Goal: Information Seeking & Learning: Learn about a topic

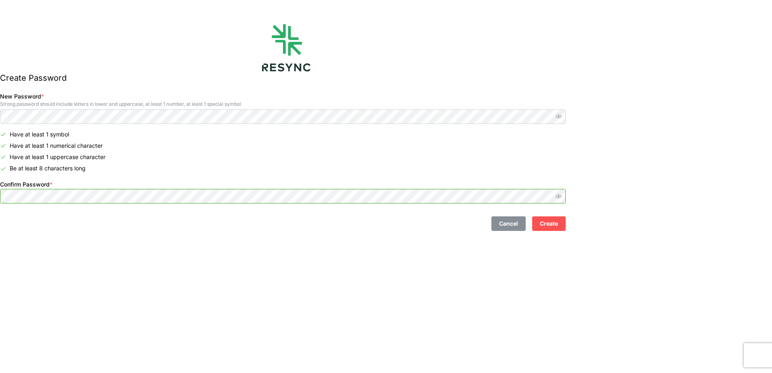
click at [561, 199] on icon "button" at bounding box center [558, 196] width 6 height 6
click at [561, 115] on icon "button" at bounding box center [558, 116] width 6 height 6
click at [163, 233] on div "Cancel Create" at bounding box center [283, 220] width 572 height 27
click at [51, 216] on div "Cancel Create" at bounding box center [283, 220] width 572 height 27
click at [86, 165] on p "Be at least 8 characters long" at bounding box center [48, 168] width 76 height 8
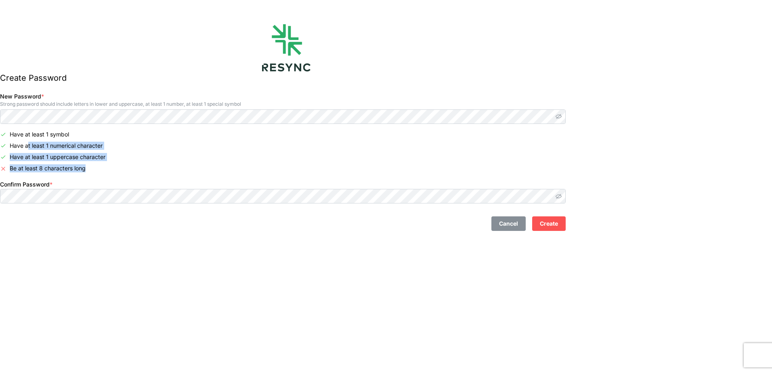
drag, startPoint x: 40, startPoint y: 150, endPoint x: 197, endPoint y: 166, distance: 157.0
click at [197, 166] on div "Have at least 1 symbol Have at least 1 numerical character Have at least 1 uppe…" at bounding box center [282, 151] width 565 height 42
drag, startPoint x: 197, startPoint y: 166, endPoint x: 240, endPoint y: 172, distance: 43.6
click at [240, 172] on div "Be at least 8 characters long" at bounding box center [282, 168] width 565 height 8
click at [565, 222] on button "Create" at bounding box center [549, 223] width 34 height 15
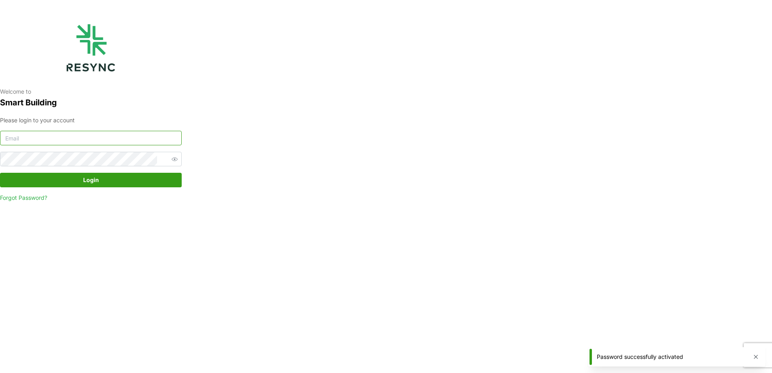
click at [44, 142] on input at bounding box center [91, 138] width 182 height 15
drag, startPoint x: 67, startPoint y: 262, endPoint x: 64, endPoint y: 247, distance: 15.2
click at [66, 261] on div "Welcome to Smart Building Please login to your account Login Forgot Password?" at bounding box center [91, 186] width 182 height 373
click at [51, 141] on input at bounding box center [91, 138] width 182 height 15
type input "yichen.mao@mesp.meap.com"
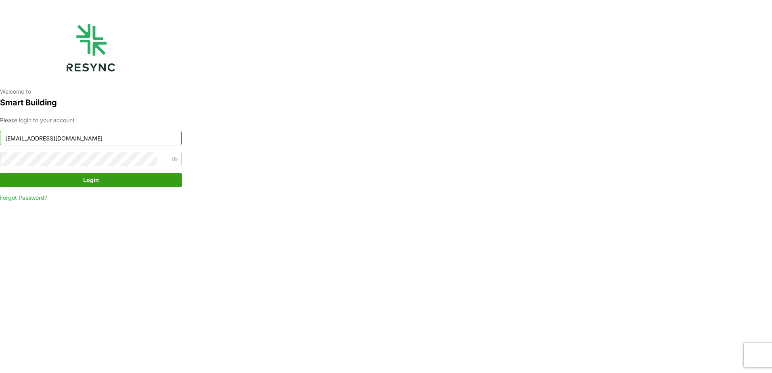
click at [172, 160] on icon "button" at bounding box center [175, 159] width 6 height 6
click at [139, 175] on span "Login" at bounding box center [91, 180] width 166 height 14
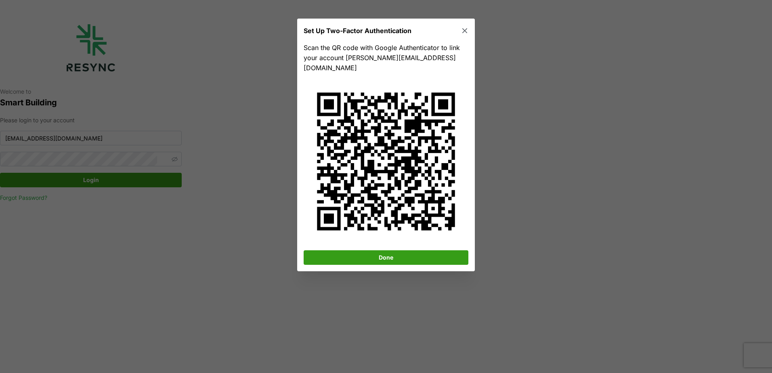
click at [369, 253] on span "Done" at bounding box center [385, 258] width 149 height 14
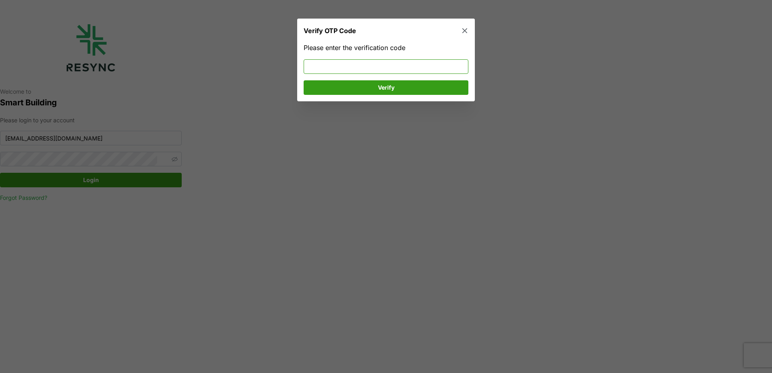
click at [336, 67] on input at bounding box center [386, 66] width 165 height 15
click at [375, 90] on span "Verify" at bounding box center [385, 88] width 149 height 14
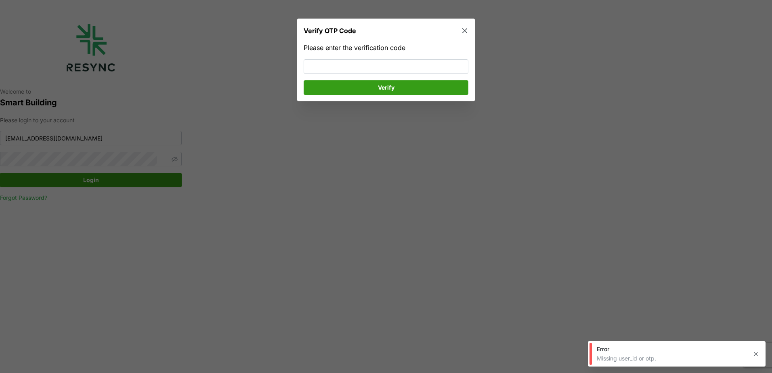
click at [463, 26] on button "button" at bounding box center [464, 30] width 11 height 11
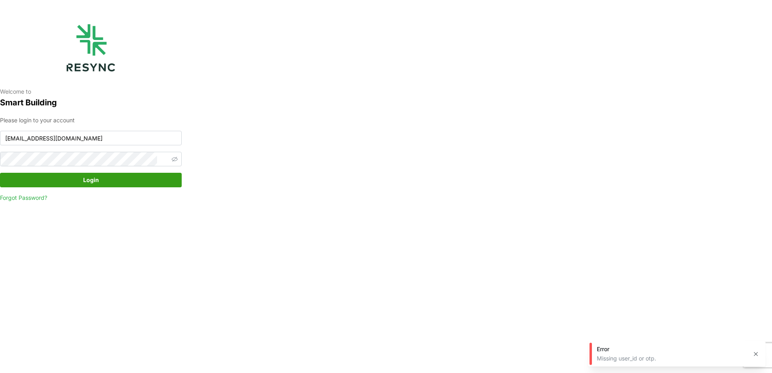
click at [58, 182] on span "Login" at bounding box center [91, 180] width 166 height 14
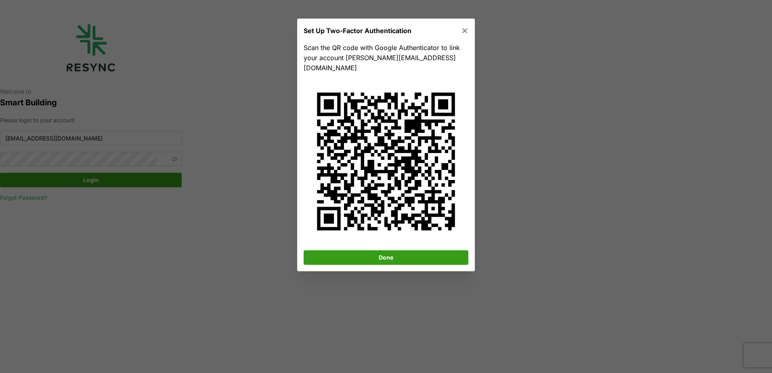
click at [351, 253] on span "Done" at bounding box center [385, 258] width 149 height 14
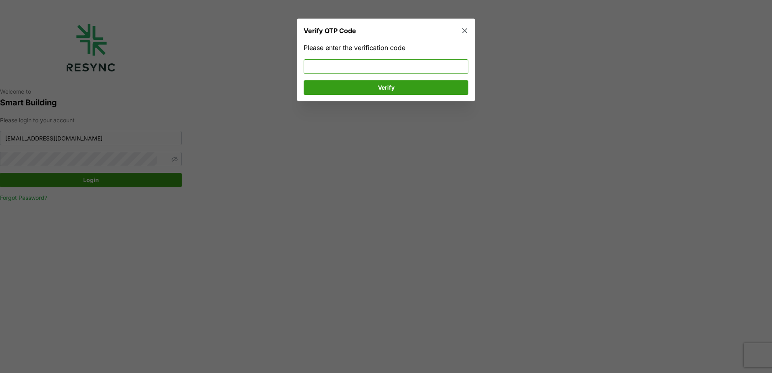
click at [346, 67] on input at bounding box center [386, 66] width 165 height 15
type input "156199"
click at [361, 90] on span "Verify" at bounding box center [385, 88] width 149 height 14
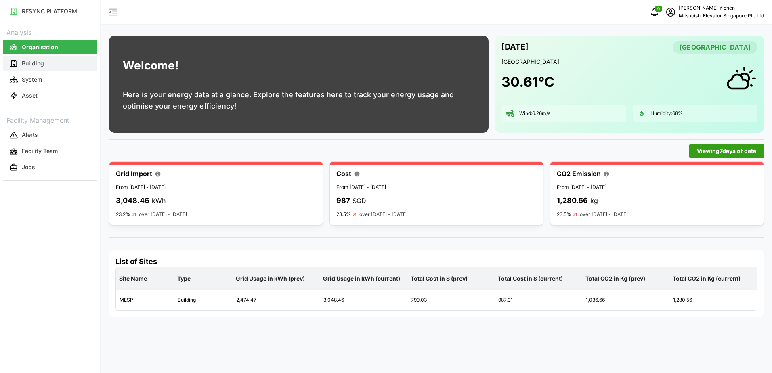
click at [36, 59] on p "Building" at bounding box center [33, 63] width 22 height 8
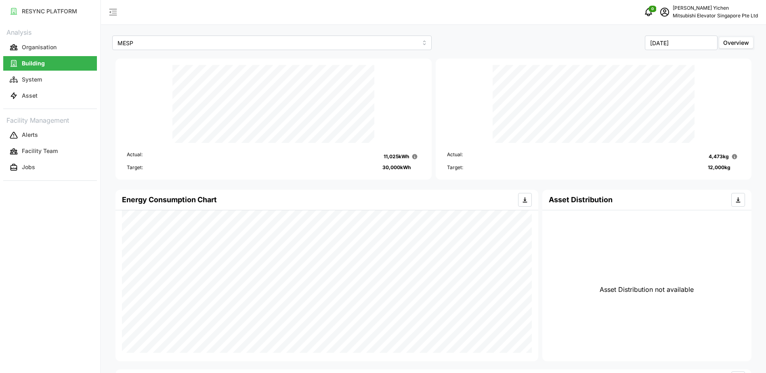
click at [170, 36] on div "MESP" at bounding box center [271, 43] width 323 height 19
click at [170, 42] on input "MESP" at bounding box center [271, 43] width 319 height 15
click at [198, 44] on input "MESP" at bounding box center [271, 43] width 319 height 15
click at [580, 63] on div "Actual: 4,473 kg Target: 12,000 kg" at bounding box center [594, 119] width 316 height 121
drag, startPoint x: 687, startPoint y: 13, endPoint x: 773, endPoint y: 13, distance: 85.6
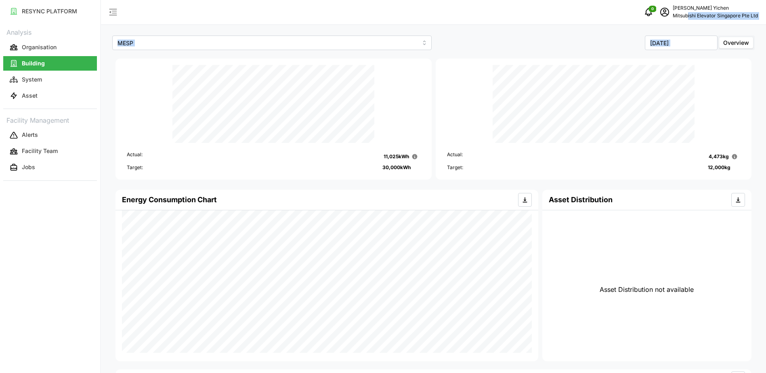
click at [766, 13] on html "RESYNC PLATFORM Analysis Organisation Building System Asset Facility Management…" at bounding box center [383, 186] width 766 height 373
click at [664, 17] on span "schedule" at bounding box center [664, 11] width 15 height 15
click at [18, 80] on button "System" at bounding box center [50, 79] width 94 height 15
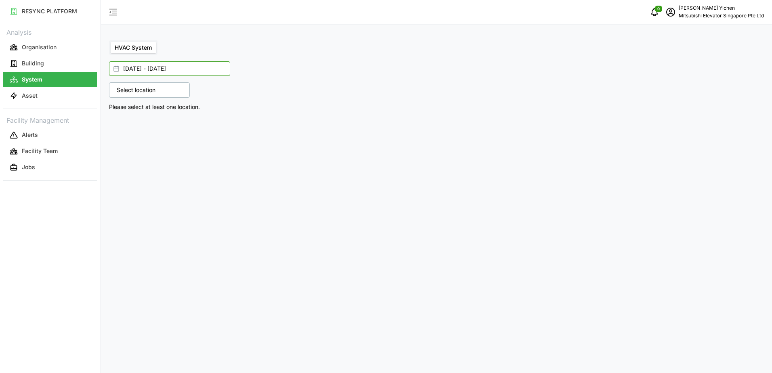
drag, startPoint x: 129, startPoint y: 72, endPoint x: 233, endPoint y: 71, distance: 103.7
click at [233, 71] on div "[DATE] - [DATE]" at bounding box center [432, 68] width 647 height 15
drag, startPoint x: 233, startPoint y: 71, endPoint x: 148, endPoint y: 124, distance: 99.5
click at [167, 150] on div "HVAC System [DATE] - [DATE] Select location MESP Please select at least one loc…" at bounding box center [436, 186] width 671 height 373
click at [134, 46] on span "HVAC System" at bounding box center [133, 47] width 37 height 7
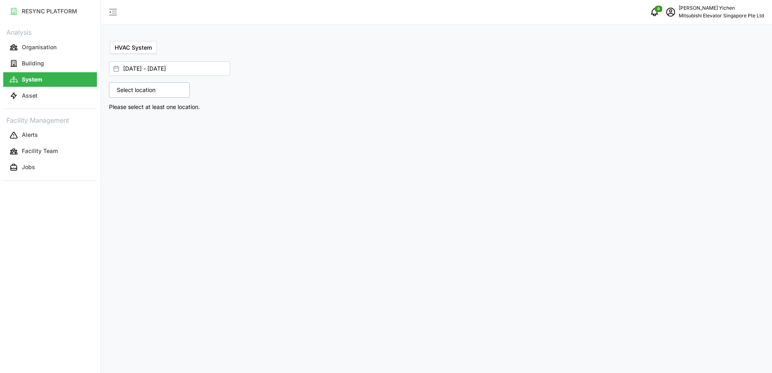
click at [111, 42] on input "HVAC System" at bounding box center [111, 42] width 0 height 0
click at [154, 87] on p "Select location" at bounding box center [136, 90] width 47 height 8
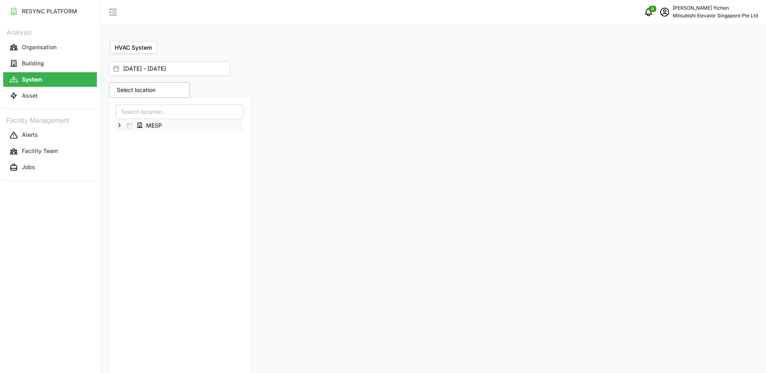
click at [155, 125] on span "MESP" at bounding box center [154, 125] width 16 height 8
click at [129, 125] on span "Select MESP" at bounding box center [129, 125] width 5 height 5
click at [131, 124] on span "Select MESP" at bounding box center [129, 125] width 5 height 5
click at [157, 127] on span "MESP" at bounding box center [154, 125] width 16 height 8
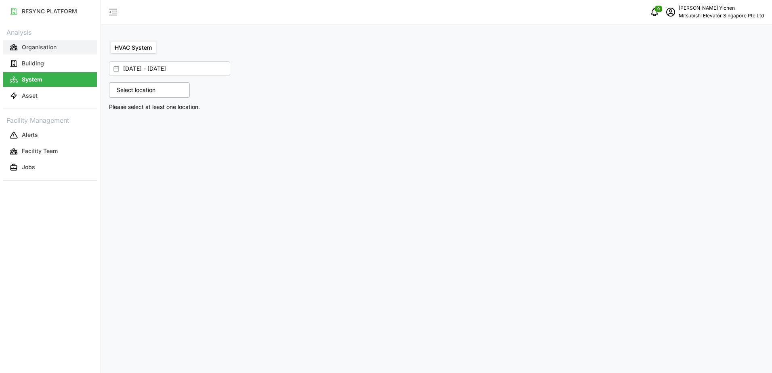
click at [45, 46] on p "Organisation" at bounding box center [39, 47] width 35 height 8
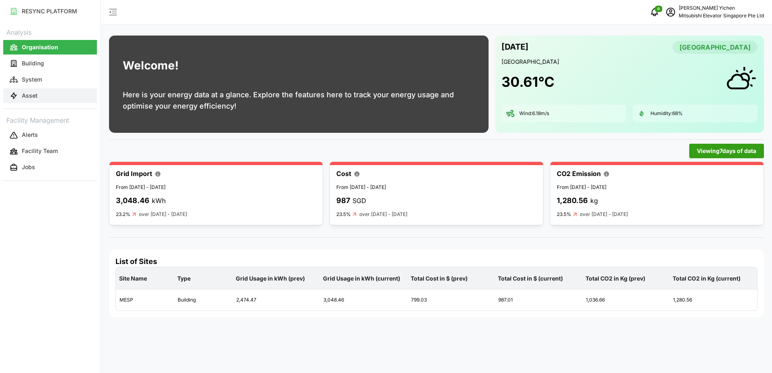
click at [36, 93] on p "Asset" at bounding box center [30, 96] width 16 height 8
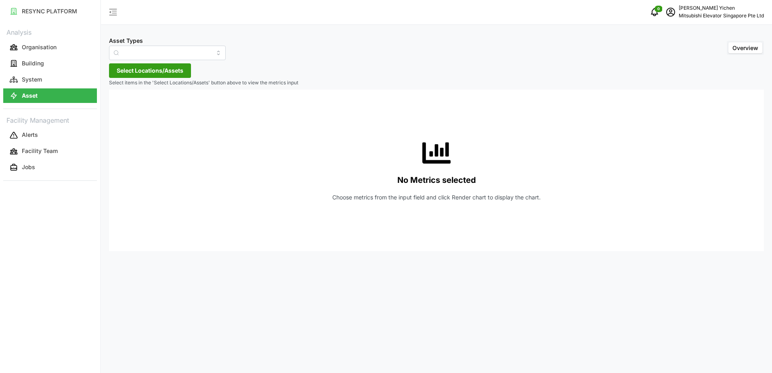
type input "Electrical Meter"
click at [148, 69] on span "Select Locations/Assets" at bounding box center [150, 71] width 67 height 14
click at [129, 106] on span "Select MESP" at bounding box center [129, 107] width 5 height 5
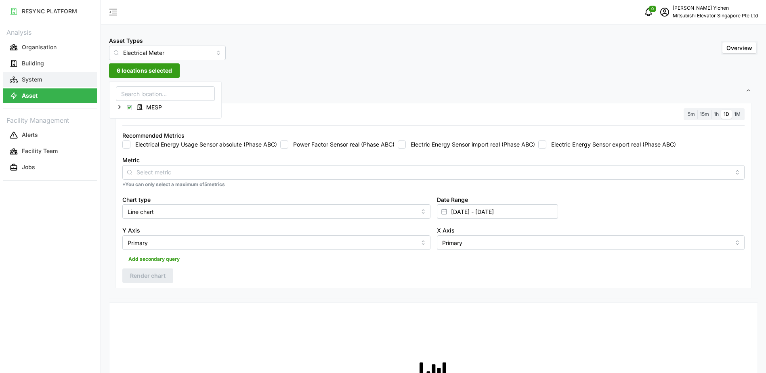
click at [34, 78] on p "System" at bounding box center [32, 79] width 20 height 8
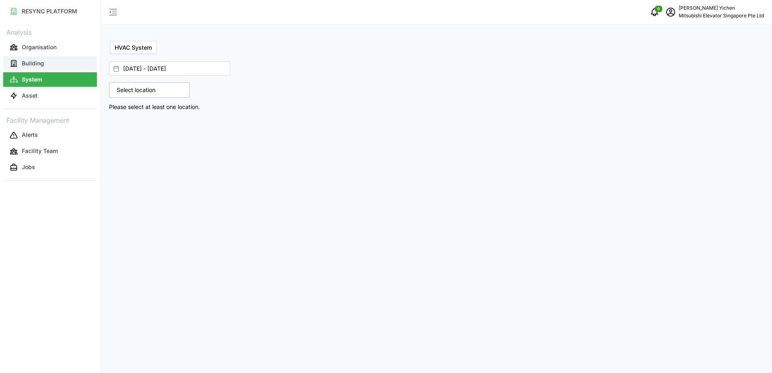
click at [42, 61] on p "Building" at bounding box center [33, 63] width 22 height 8
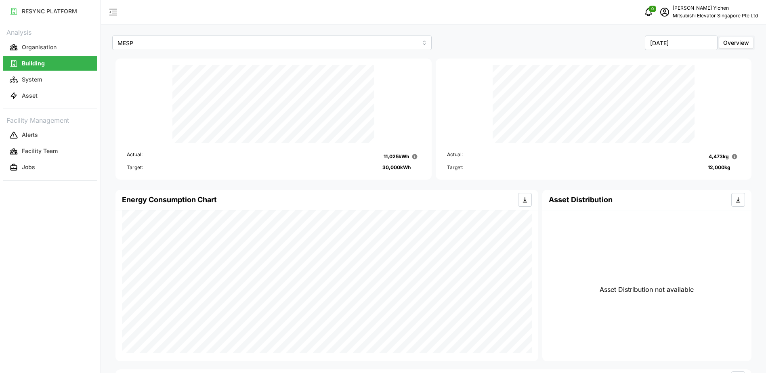
click at [107, 355] on div "MESP [DATE] Overview Actual: 11,025 kWh Target: 30,000 kWh Actual: 4,473 kg Tar…" at bounding box center [433, 261] width 665 height 523
click at [572, 332] on div "Energy Consumption Chart Asset Distribution Asset Distribution not available" at bounding box center [433, 276] width 640 height 176
click at [19, 138] on button "Alerts" at bounding box center [50, 135] width 94 height 15
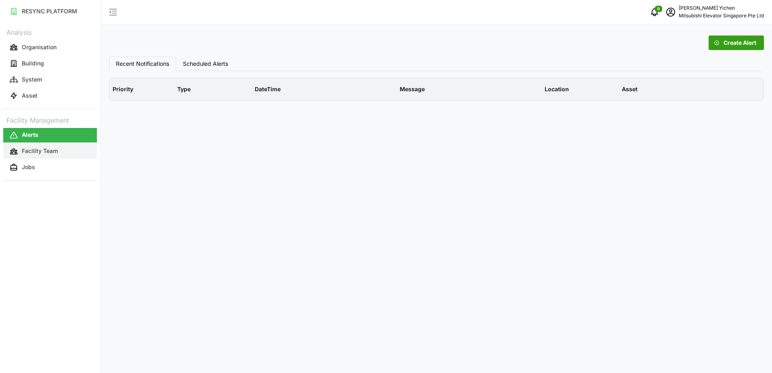
click at [31, 149] on p "Facility Team" at bounding box center [40, 151] width 36 height 8
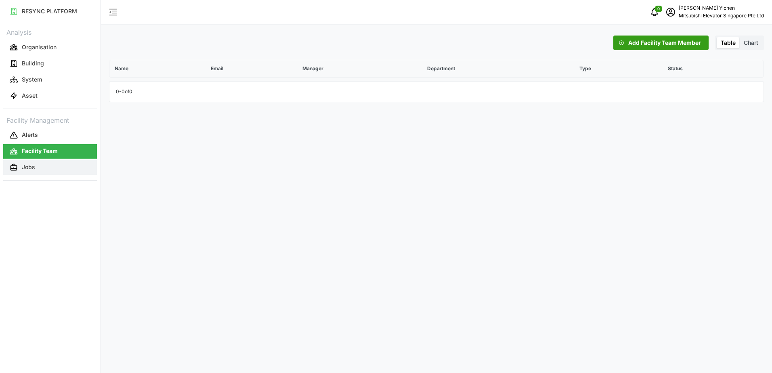
click at [35, 162] on button "Jobs" at bounding box center [50, 167] width 94 height 15
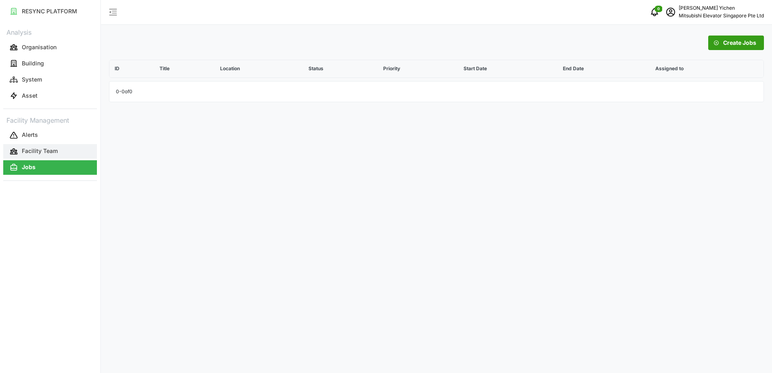
click at [44, 148] on p "Facility Team" at bounding box center [40, 151] width 36 height 8
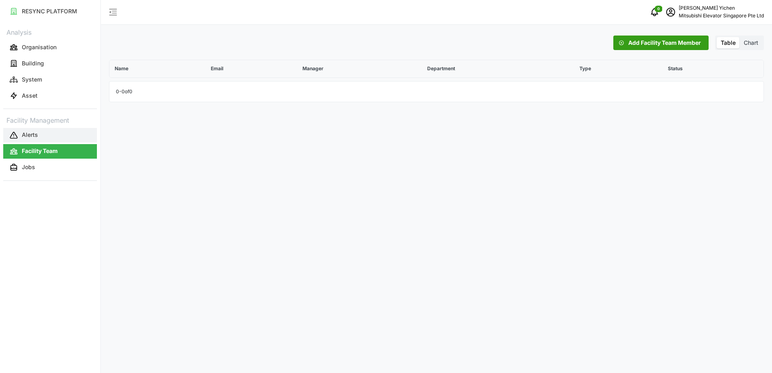
click at [45, 136] on button "Alerts" at bounding box center [50, 135] width 94 height 15
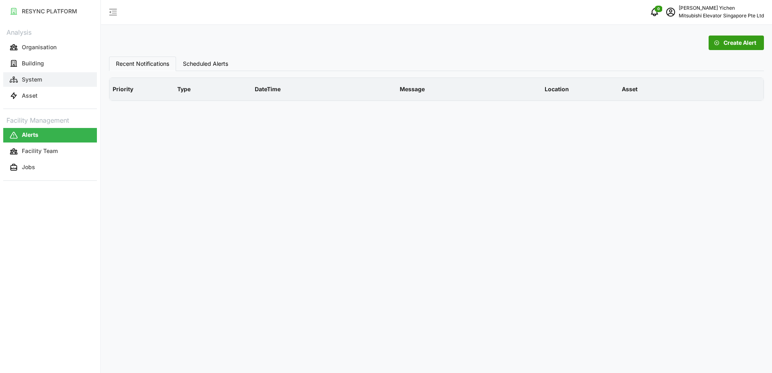
click at [61, 74] on button "System" at bounding box center [50, 79] width 94 height 15
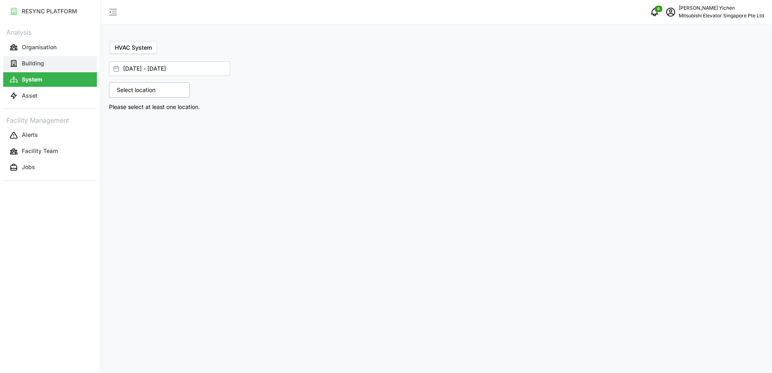
click at [66, 61] on button "Building" at bounding box center [50, 63] width 94 height 15
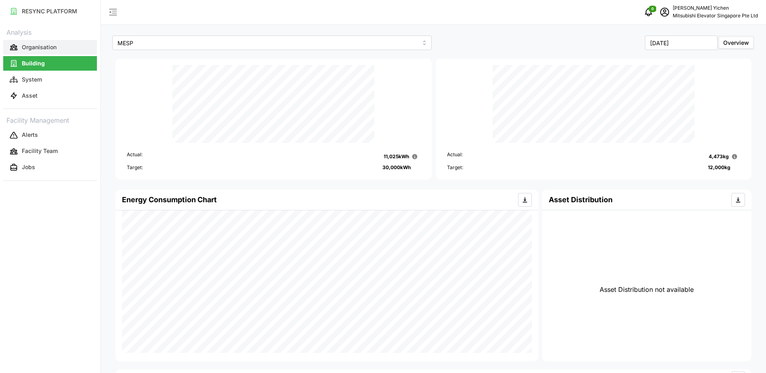
click at [68, 52] on button "Organisation" at bounding box center [50, 47] width 94 height 15
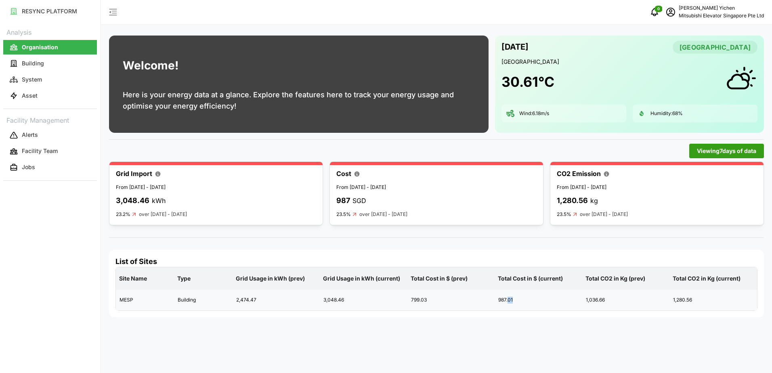
drag, startPoint x: 509, startPoint y: 299, endPoint x: 522, endPoint y: 297, distance: 13.5
click at [522, 297] on div "987.01" at bounding box center [538, 300] width 87 height 20
click at [625, 295] on div "1,036.66" at bounding box center [625, 300] width 87 height 20
drag, startPoint x: 593, startPoint y: 299, endPoint x: 623, endPoint y: 299, distance: 30.7
click at [623, 299] on div "1,036.66" at bounding box center [625, 300] width 87 height 20
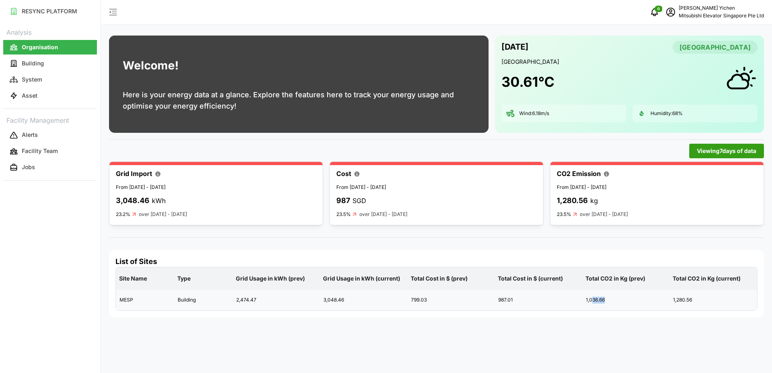
drag, startPoint x: 623, startPoint y: 299, endPoint x: 632, endPoint y: 299, distance: 9.3
click at [632, 299] on div "1,036.66" at bounding box center [625, 300] width 87 height 20
drag, startPoint x: 685, startPoint y: 298, endPoint x: 711, endPoint y: 300, distance: 26.3
click at [711, 300] on div "1,280.56" at bounding box center [713, 300] width 87 height 20
drag, startPoint x: 711, startPoint y: 300, endPoint x: 680, endPoint y: 310, distance: 32.9
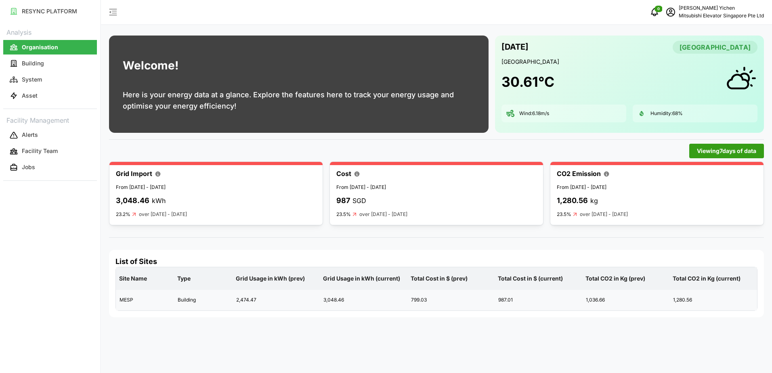
click at [680, 310] on div "1,280.56" at bounding box center [713, 300] width 87 height 20
drag, startPoint x: 139, startPoint y: 186, endPoint x: 207, endPoint y: 186, distance: 67.8
click at [207, 186] on p "From [DATE] - [DATE]" at bounding box center [216, 188] width 200 height 8
drag, startPoint x: 207, startPoint y: 186, endPoint x: 223, endPoint y: 197, distance: 19.6
click at [223, 197] on div "3,048.46 kWh" at bounding box center [216, 201] width 200 height 12
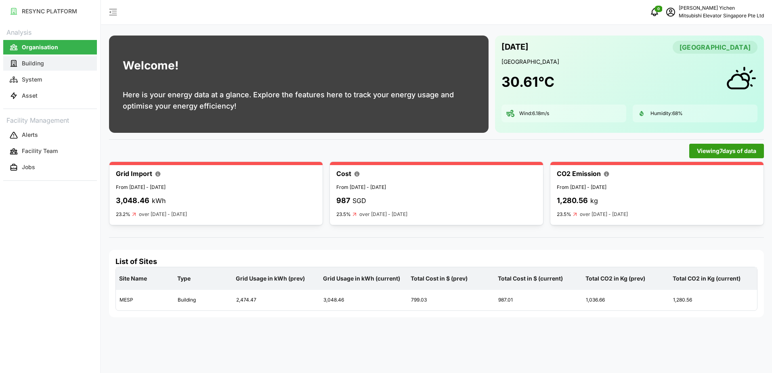
click at [36, 68] on button "Building" at bounding box center [50, 63] width 94 height 15
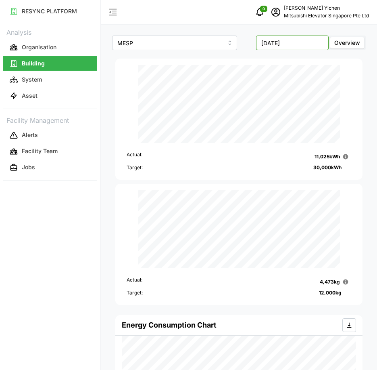
click at [297, 40] on input "[DATE]" at bounding box center [292, 43] width 73 height 15
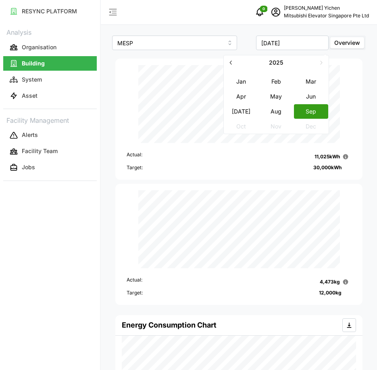
click at [281, 110] on button "Aug" at bounding box center [276, 111] width 35 height 15
type input "[DATE]"
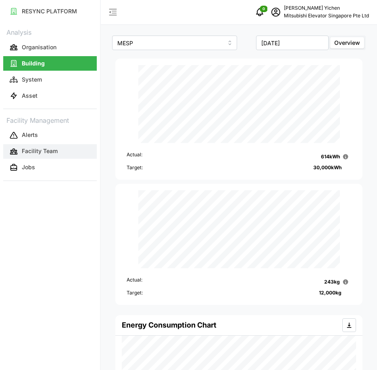
click at [44, 153] on p "Facility Team" at bounding box center [40, 151] width 36 height 8
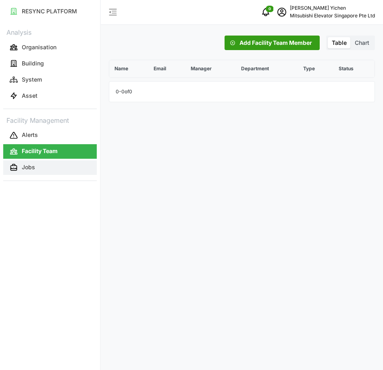
click at [38, 170] on button "Jobs" at bounding box center [50, 167] width 94 height 15
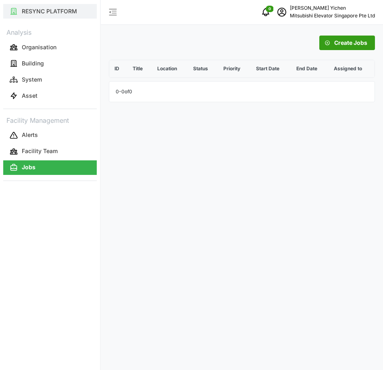
click at [34, 13] on p "RESYNC PLATFORM" at bounding box center [49, 11] width 55 height 8
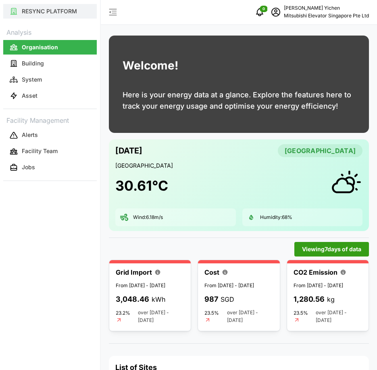
scroll to position [40, 0]
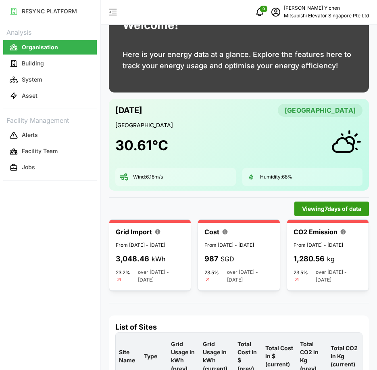
click at [56, 45] on p "Organisation" at bounding box center [40, 47] width 36 height 8
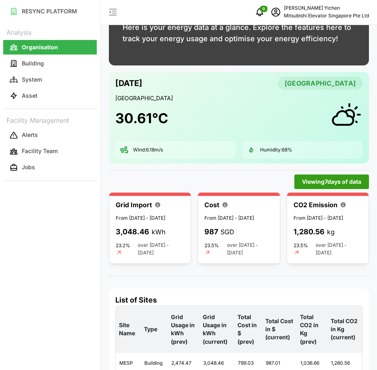
scroll to position [81, 0]
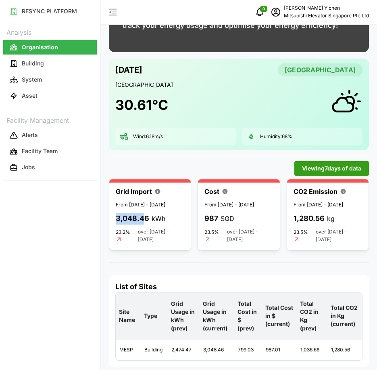
drag, startPoint x: 117, startPoint y: 224, endPoint x: 145, endPoint y: 232, distance: 29.1
click at [145, 232] on div "Grid Import From [DATE] - [DATE] 3,048.46 kWh 23.2% over [DATE] - [DATE]" at bounding box center [150, 215] width 69 height 58
drag, startPoint x: 145, startPoint y: 232, endPoint x: 212, endPoint y: 226, distance: 66.5
click at [212, 224] on p "987" at bounding box center [212, 219] width 14 height 12
drag, startPoint x: 203, startPoint y: 224, endPoint x: 226, endPoint y: 227, distance: 22.8
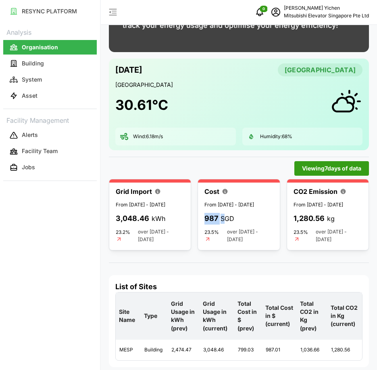
click at [226, 227] on div "Cost From [DATE] - [DATE] 987 SGD 23.5% over [DATE] - [DATE]" at bounding box center [239, 214] width 82 height 71
drag, startPoint x: 226, startPoint y: 227, endPoint x: 237, endPoint y: 231, distance: 11.5
click at [237, 224] on div "987 SGD" at bounding box center [239, 219] width 69 height 12
drag, startPoint x: 142, startPoint y: 238, endPoint x: 154, endPoint y: 258, distance: 22.4
click at [154, 243] on p "over [DATE] - [DATE]" at bounding box center [161, 235] width 46 height 15
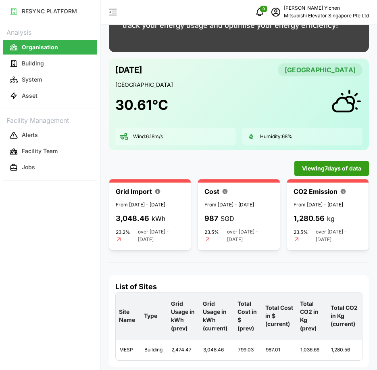
drag, startPoint x: 154, startPoint y: 258, endPoint x: 148, endPoint y: 257, distance: 5.7
click at [148, 243] on p "over [DATE] - [DATE]" at bounding box center [161, 235] width 46 height 15
click at [321, 168] on span "Viewing 7 days of data" at bounding box center [331, 168] width 59 height 14
click at [263, 184] on input "7 Days" at bounding box center [239, 183] width 108 height 15
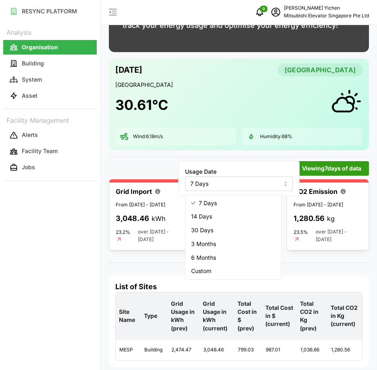
click at [216, 218] on div "14 Days" at bounding box center [233, 216] width 92 height 14
type input "14 Days"
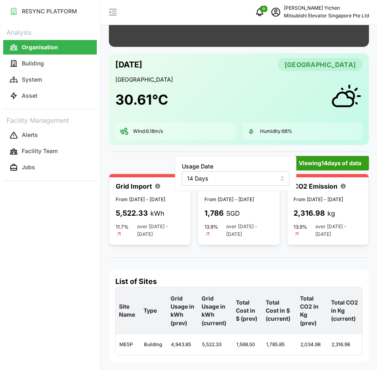
scroll to position [101, 0]
drag, startPoint x: 203, startPoint y: 341, endPoint x: 214, endPoint y: 345, distance: 11.5
click at [214, 345] on div "5,522.33" at bounding box center [216, 345] width 34 height 20
drag, startPoint x: 214, startPoint y: 345, endPoint x: 220, endPoint y: 345, distance: 6.1
click at [220, 345] on div "5,522.33" at bounding box center [216, 345] width 34 height 20
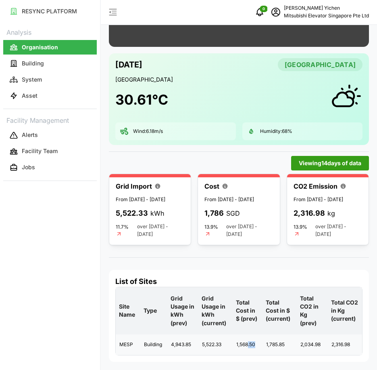
drag, startPoint x: 247, startPoint y: 343, endPoint x: 255, endPoint y: 347, distance: 8.7
click at [255, 347] on div "1,568.50" at bounding box center [247, 345] width 29 height 20
drag, startPoint x: 255, startPoint y: 347, endPoint x: 283, endPoint y: 349, distance: 28.0
click at [284, 349] on div "1,785.85" at bounding box center [280, 345] width 34 height 20
click at [48, 62] on button "Building" at bounding box center [50, 63] width 94 height 15
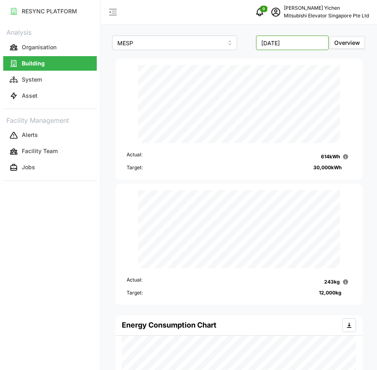
click at [287, 41] on input "[DATE]" at bounding box center [292, 43] width 73 height 15
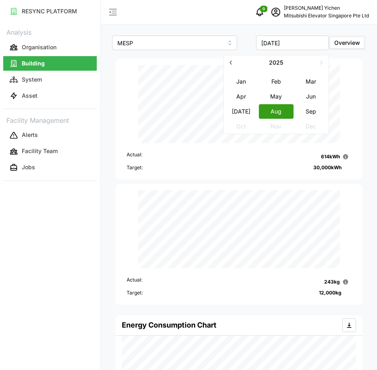
click at [312, 109] on button "Sep" at bounding box center [311, 111] width 35 height 15
type input "[DATE]"
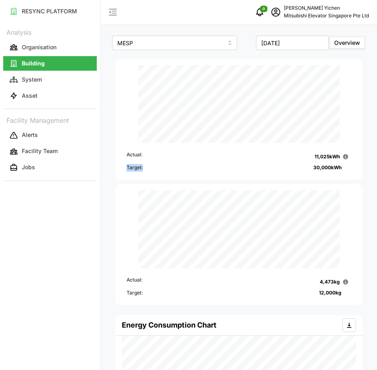
drag, startPoint x: 128, startPoint y: 168, endPoint x: 167, endPoint y: 168, distance: 39.6
click at [167, 168] on div "Target: 30,000 kWh" at bounding box center [239, 168] width 225 height 8
drag, startPoint x: 167, startPoint y: 168, endPoint x: 148, endPoint y: 170, distance: 19.2
click at [148, 170] on div "Target: 30,000 kWh" at bounding box center [239, 168] width 225 height 8
click at [139, 167] on p "Target:" at bounding box center [135, 168] width 16 height 8
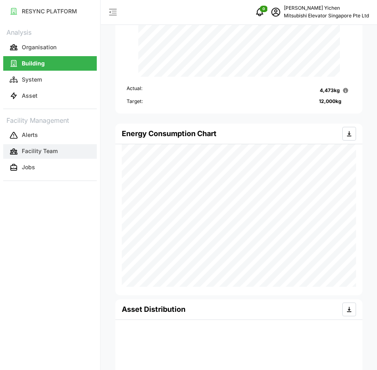
scroll to position [161, 0]
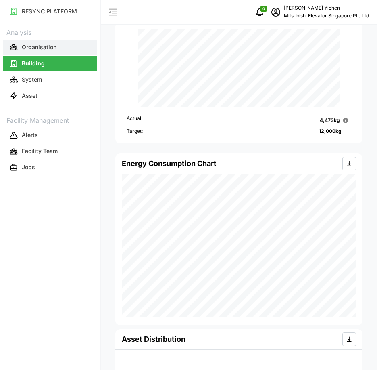
click at [27, 49] on p "Organisation" at bounding box center [39, 47] width 35 height 8
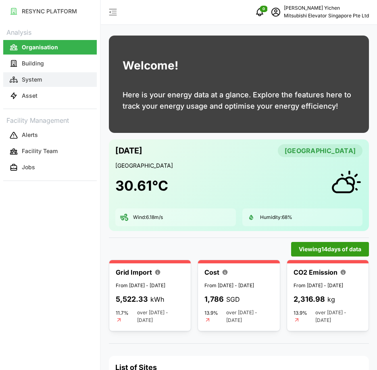
click at [37, 77] on p "System" at bounding box center [32, 79] width 20 height 8
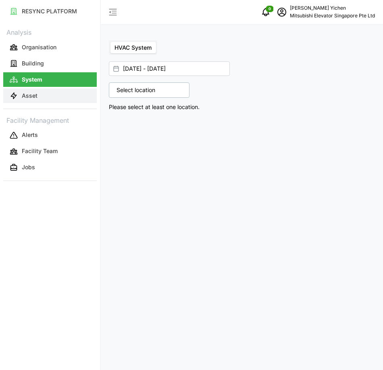
click at [35, 93] on p "Asset" at bounding box center [30, 96] width 16 height 8
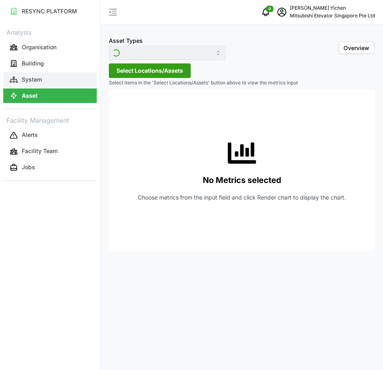
click at [50, 72] on button "System" at bounding box center [50, 79] width 94 height 15
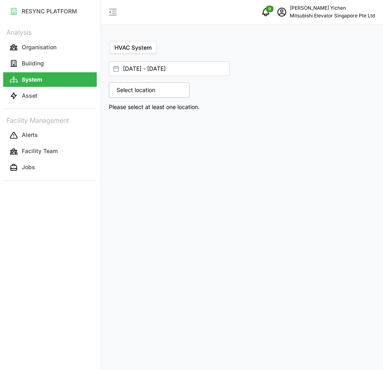
click at [155, 90] on p "Select location" at bounding box center [136, 90] width 47 height 8
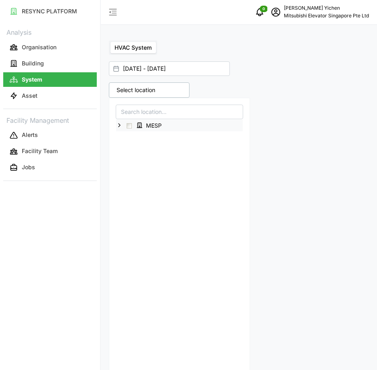
click at [158, 126] on span "MESP" at bounding box center [154, 125] width 16 height 8
click at [129, 126] on span "Select MESP" at bounding box center [129, 125] width 5 height 5
click at [130, 122] on div "MESP" at bounding box center [179, 125] width 127 height 12
click at [150, 126] on span "MESP" at bounding box center [154, 125] width 16 height 8
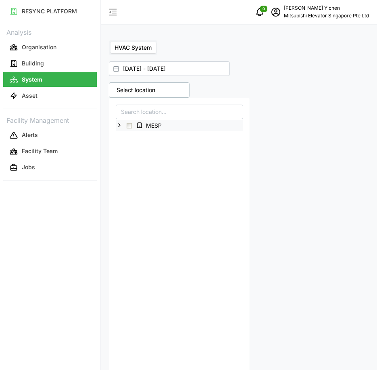
click at [129, 127] on span "Select MESP" at bounding box center [129, 125] width 5 height 5
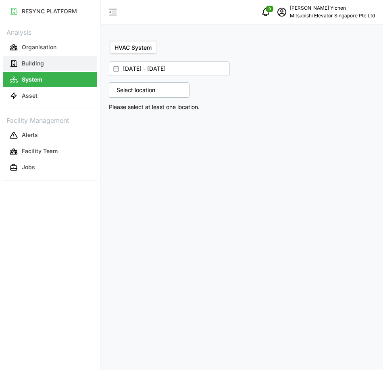
click at [29, 59] on p "Building" at bounding box center [33, 63] width 22 height 8
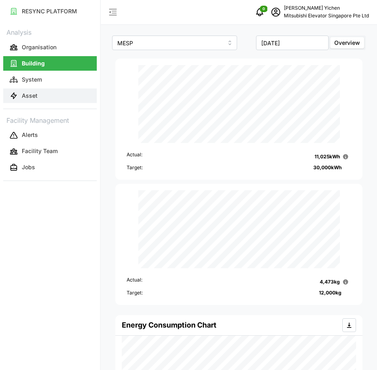
click at [27, 100] on button "Asset" at bounding box center [50, 95] width 94 height 15
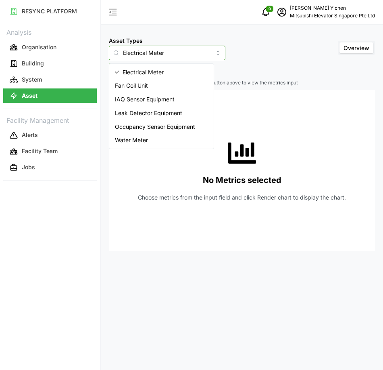
click at [156, 51] on input "Electrical Meter" at bounding box center [167, 53] width 117 height 15
click at [152, 84] on div "Fan Coil Unit" at bounding box center [161, 86] width 101 height 14
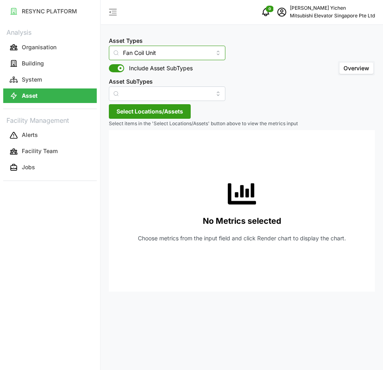
click at [168, 53] on input "Fan Coil Unit" at bounding box center [167, 53] width 117 height 15
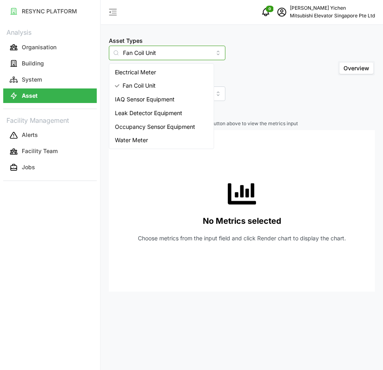
click at [163, 135] on div "Water Meter" at bounding box center [161, 140] width 101 height 14
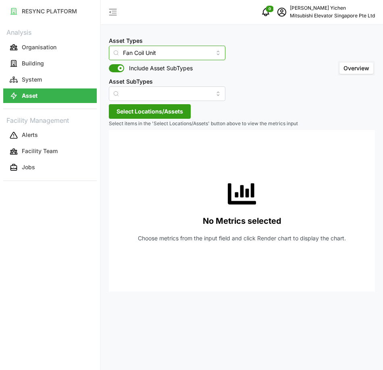
type input "Water Meter"
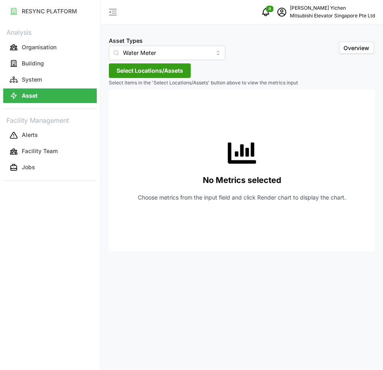
click at [181, 72] on span "Select Locations/Assets" at bounding box center [150, 71] width 67 height 14
click at [147, 107] on span "MESP" at bounding box center [154, 107] width 16 height 8
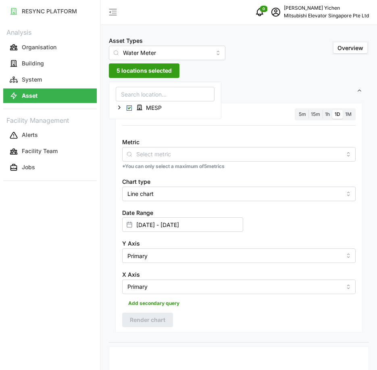
click at [142, 68] on span "5 locations selected" at bounding box center [144, 71] width 55 height 14
click at [149, 66] on span "5 locations selected" at bounding box center [144, 71] width 55 height 14
click at [116, 108] on div "MESP" at bounding box center [165, 107] width 99 height 13
click at [119, 107] on icon at bounding box center [119, 107] width 6 height 6
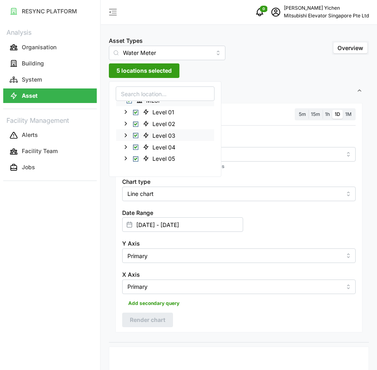
scroll to position [8, 0]
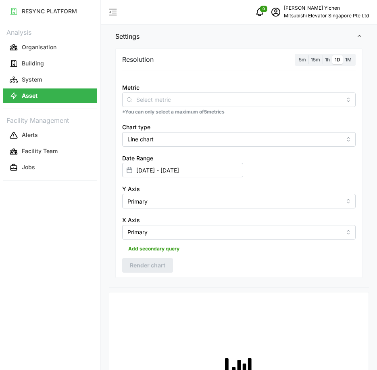
scroll to position [40, 0]
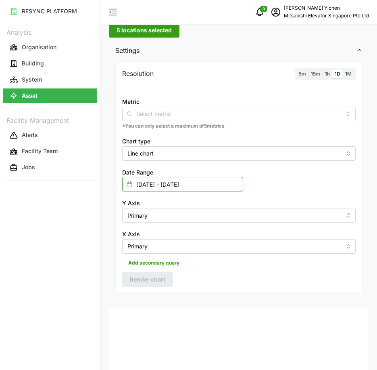
click at [201, 182] on input "[DATE] - [DATE]" at bounding box center [182, 184] width 121 height 15
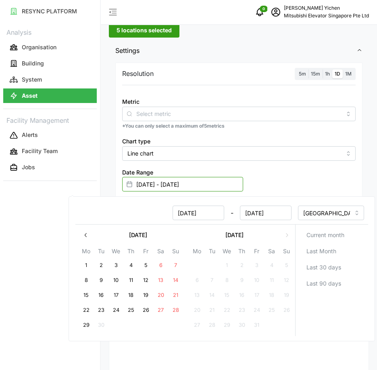
click at [201, 182] on input "[DATE] - [DATE]" at bounding box center [182, 184] width 121 height 15
click at [290, 91] on div at bounding box center [239, 90] width 240 height 6
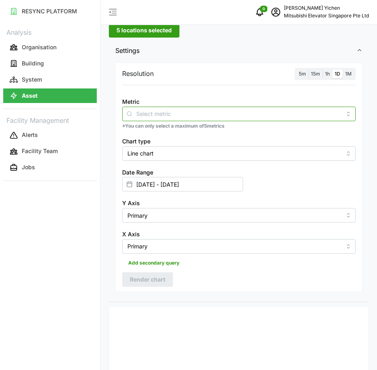
click at [156, 117] on input "Metric" at bounding box center [238, 113] width 205 height 9
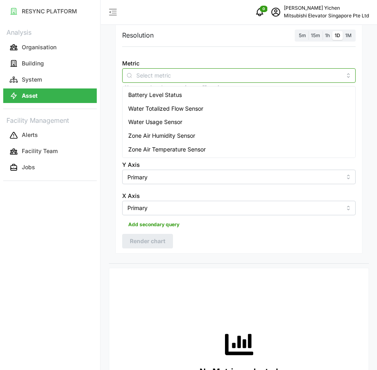
scroll to position [81, 0]
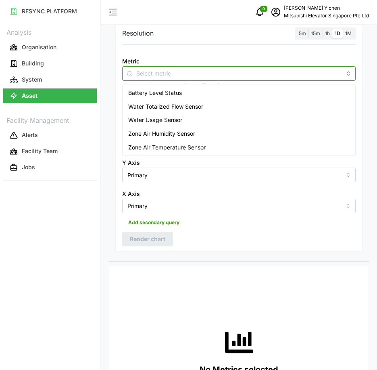
click at [173, 117] on span "Water Usage Sensor" at bounding box center [155, 119] width 54 height 9
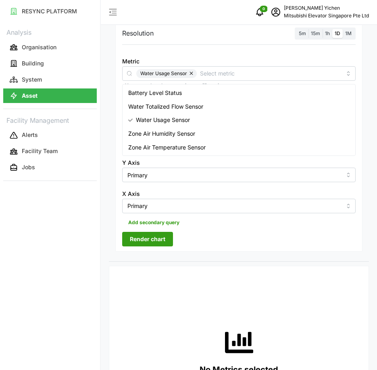
click at [148, 238] on span "Render chart" at bounding box center [148, 239] width 36 height 14
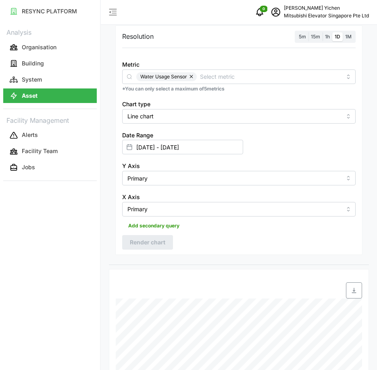
scroll to position [68, 0]
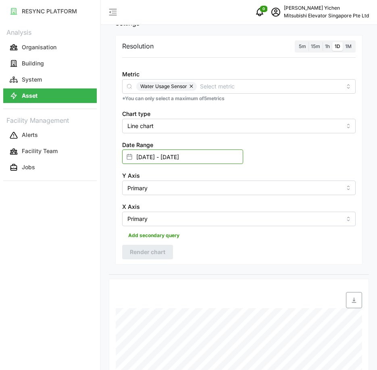
click at [184, 151] on input "[DATE] - [DATE]" at bounding box center [182, 156] width 121 height 15
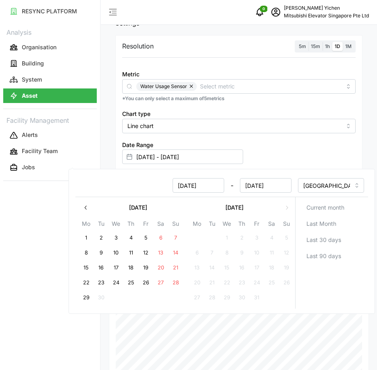
click at [176, 263] on button "21" at bounding box center [176, 267] width 15 height 15
type input "[DATE] - [DATE]"
type input "[DATE]"
click at [174, 283] on button "28" at bounding box center [176, 282] width 15 height 15
type input "[DATE] - [DATE]"
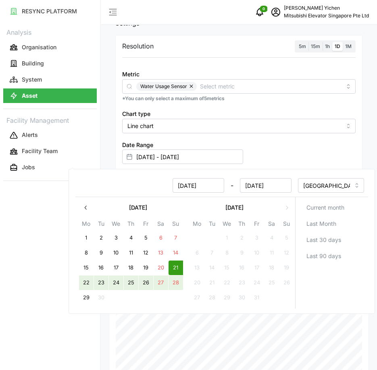
type input "[DATE]"
click at [295, 144] on div "Date Range [DATE] - [DATE]" at bounding box center [239, 151] width 240 height 31
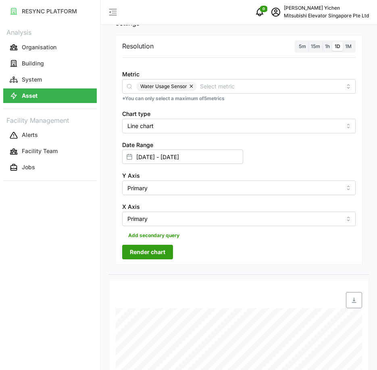
click at [135, 246] on span "Render chart" at bounding box center [148, 252] width 36 height 14
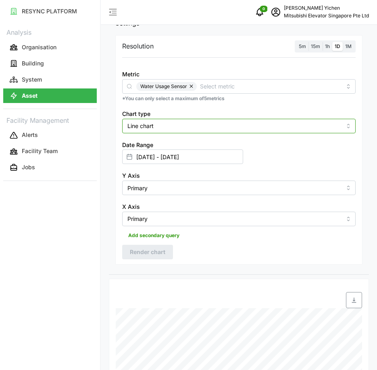
click at [182, 128] on input "Line chart" at bounding box center [239, 126] width 234 height 15
click at [173, 154] on div "Bar chart" at bounding box center [239, 159] width 230 height 14
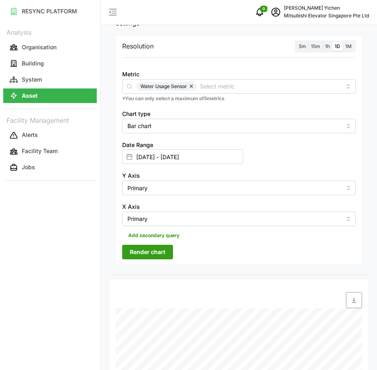
click at [146, 251] on span "Render chart" at bounding box center [148, 252] width 36 height 14
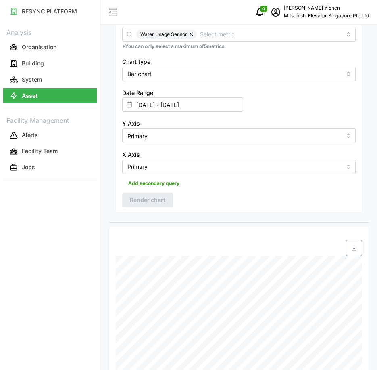
scroll to position [108, 0]
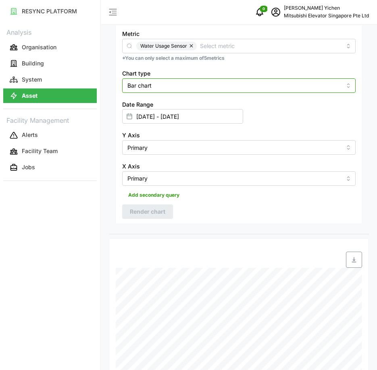
click at [153, 80] on input "Bar chart" at bounding box center [239, 85] width 234 height 15
click at [157, 84] on input "Bar chart" at bounding box center [239, 85] width 234 height 15
click at [154, 88] on input "Bar chart" at bounding box center [239, 85] width 234 height 15
click at [155, 100] on div "Line chart" at bounding box center [239, 105] width 230 height 14
type input "Line chart"
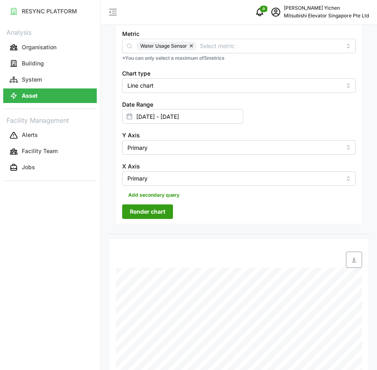
click at [151, 211] on span "Render chart" at bounding box center [148, 212] width 36 height 14
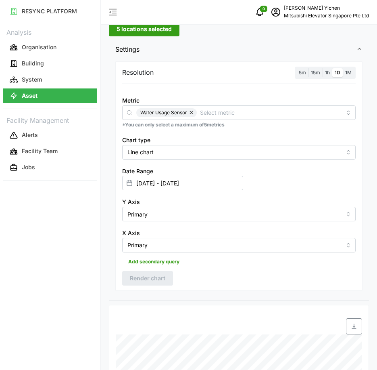
scroll to position [27, 0]
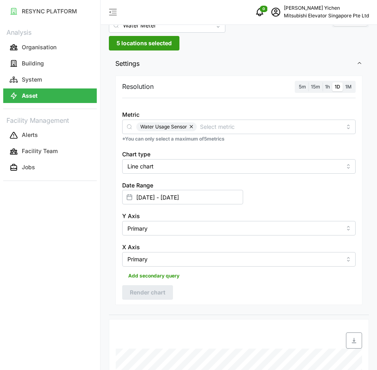
click at [194, 126] on button "button" at bounding box center [192, 126] width 10 height 9
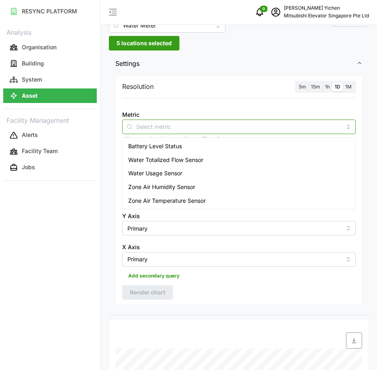
click at [162, 130] on input "Metric" at bounding box center [238, 126] width 205 height 9
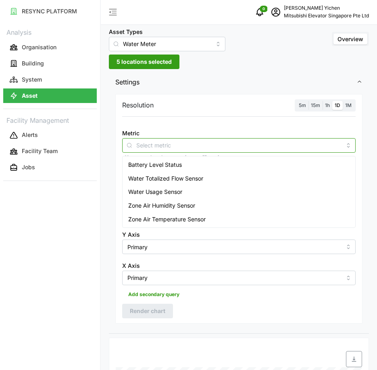
scroll to position [0, 0]
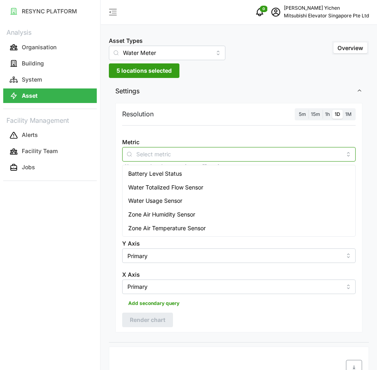
click at [180, 174] on span "Battery Level Status" at bounding box center [155, 173] width 54 height 9
click at [159, 214] on span "Zone Air Humidity Sensor" at bounding box center [161, 214] width 67 height 9
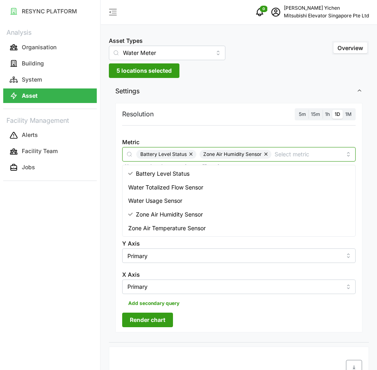
click at [157, 226] on span "Zone Air Temperature Sensor" at bounding box center [166, 228] width 77 height 9
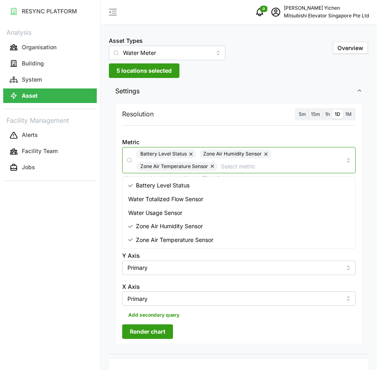
click at [211, 167] on button "button" at bounding box center [213, 166] width 10 height 9
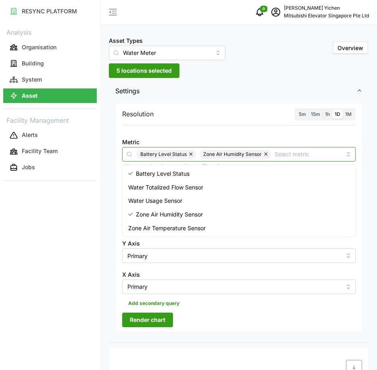
click at [265, 154] on button "button" at bounding box center [267, 154] width 10 height 9
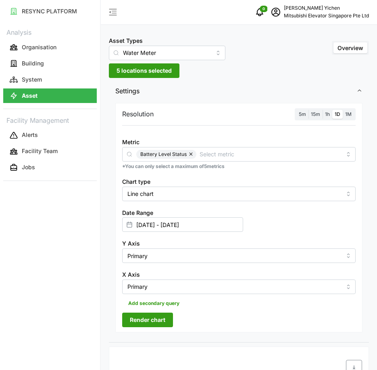
click at [159, 316] on span "Render chart" at bounding box center [148, 320] width 36 height 14
click at [189, 155] on button "button" at bounding box center [192, 154] width 10 height 9
click at [132, 154] on icon at bounding box center [129, 154] width 6 height 6
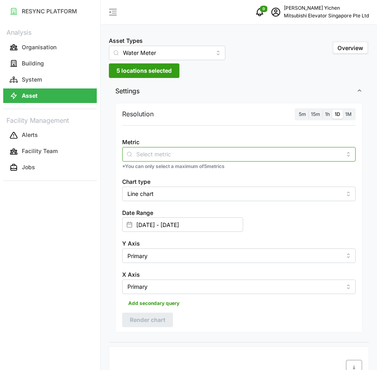
click at [153, 153] on input "Metric" at bounding box center [238, 153] width 205 height 9
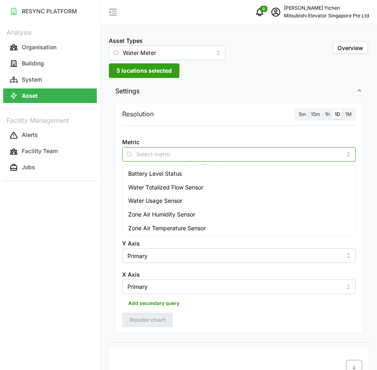
click at [140, 188] on span "Water Totalized Flow Sensor" at bounding box center [165, 187] width 75 height 9
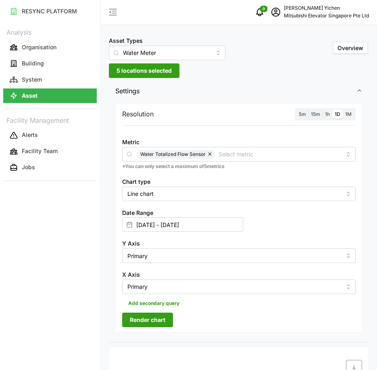
click at [151, 325] on span "Render chart" at bounding box center [148, 320] width 36 height 14
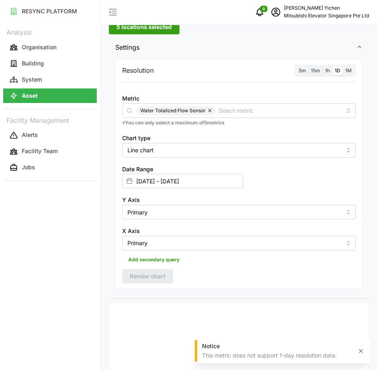
scroll to position [40, 0]
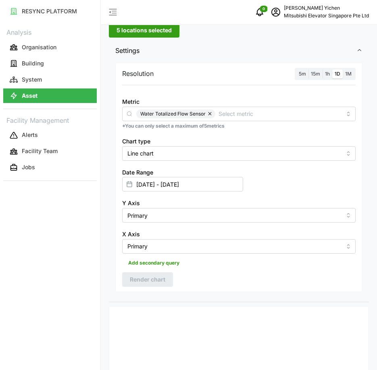
click at [210, 114] on button "button" at bounding box center [211, 113] width 10 height 9
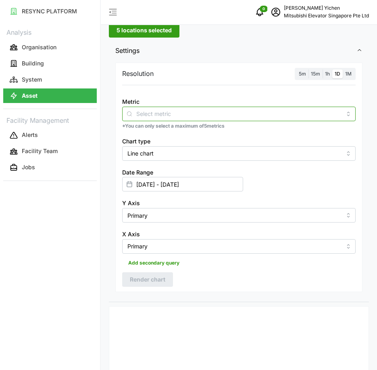
click at [181, 115] on input "Metric" at bounding box center [238, 113] width 205 height 9
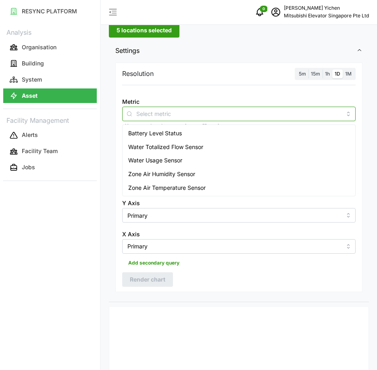
click at [165, 171] on span "Zone Air Humidity Sensor" at bounding box center [161, 174] width 67 height 9
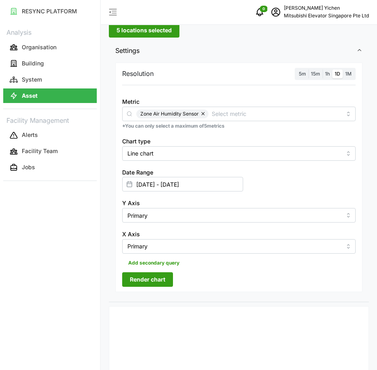
click at [156, 275] on span "Render chart" at bounding box center [148, 279] width 36 height 14
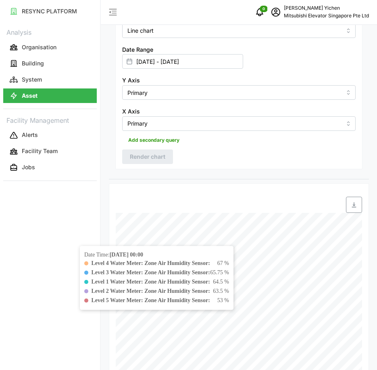
scroll to position [108, 0]
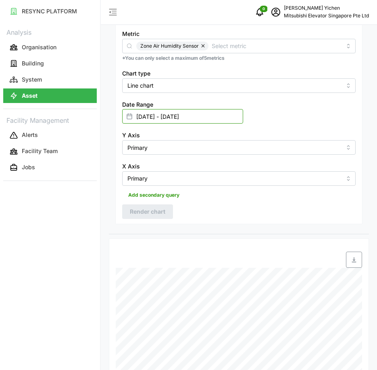
click at [163, 115] on input "[DATE] - [DATE]" at bounding box center [182, 116] width 121 height 15
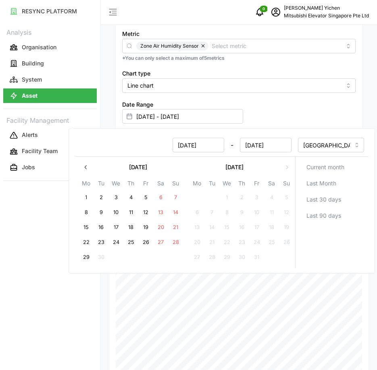
click at [177, 224] on button "21" at bounding box center [176, 227] width 15 height 15
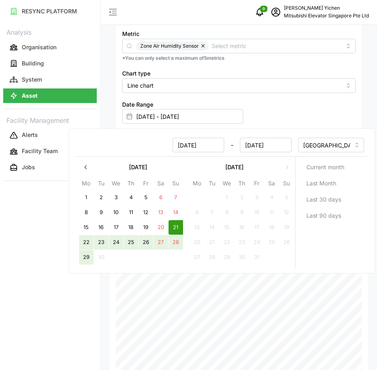
click at [86, 255] on button "29" at bounding box center [86, 257] width 15 height 15
type input "[DATE] - [DATE]"
type input "[DATE]"
click at [36, 245] on div "RESYNC PLATFORM Analysis Organisation Building System Asset Facility Management…" at bounding box center [50, 185] width 100 height 370
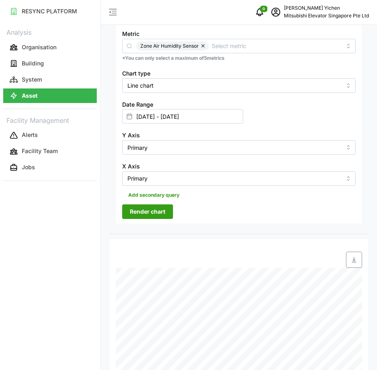
click at [205, 44] on button "button" at bounding box center [204, 46] width 10 height 9
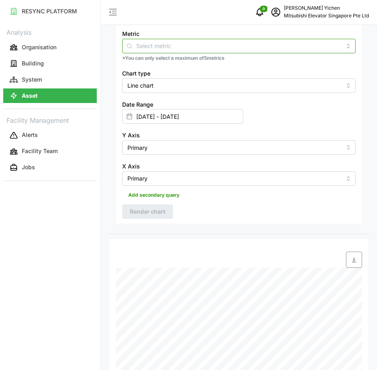
click at [184, 47] on input "Metric" at bounding box center [238, 45] width 205 height 9
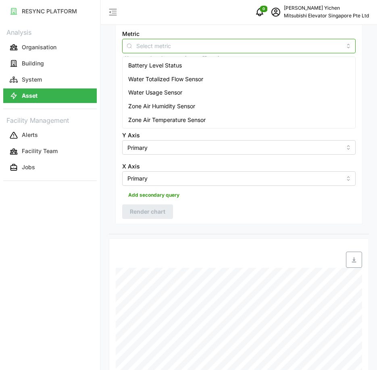
click at [165, 119] on span "Zone Air Temperature Sensor" at bounding box center [166, 119] width 77 height 9
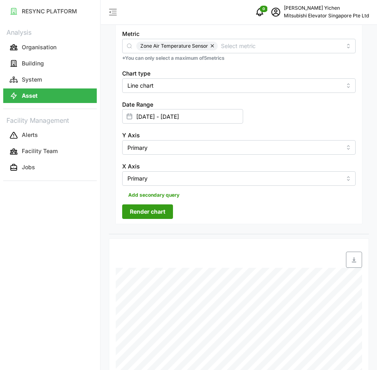
click at [140, 213] on span "Render chart" at bounding box center [148, 212] width 36 height 14
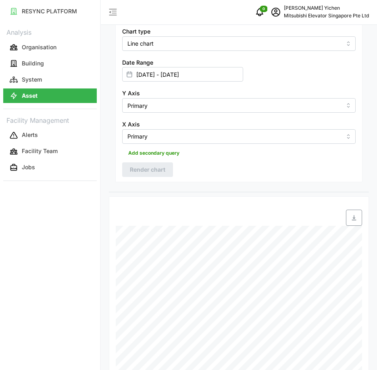
scroll to position [108, 0]
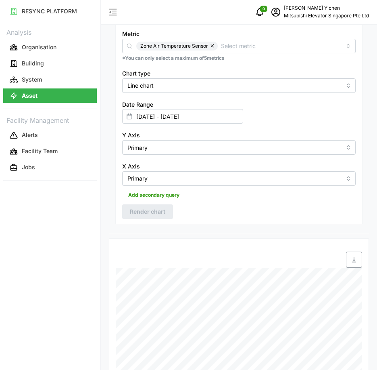
click at [211, 46] on button "button" at bounding box center [213, 46] width 10 height 9
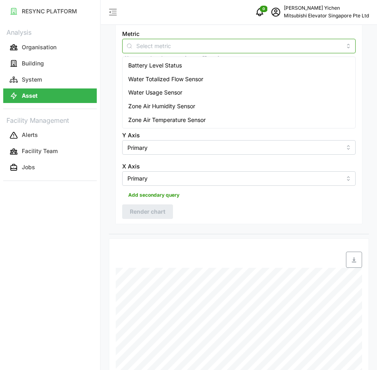
click at [181, 50] on input "Metric" at bounding box center [238, 45] width 205 height 9
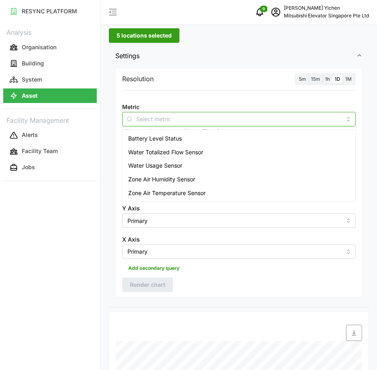
scroll to position [27, 0]
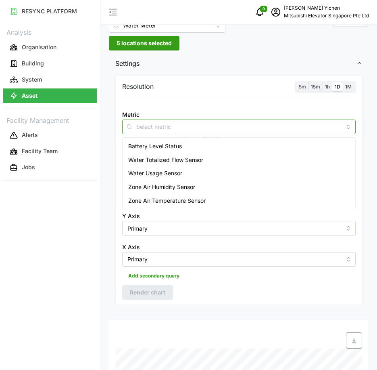
click at [347, 127] on div at bounding box center [239, 126] width 234 height 15
click at [349, 128] on div at bounding box center [239, 126] width 234 height 15
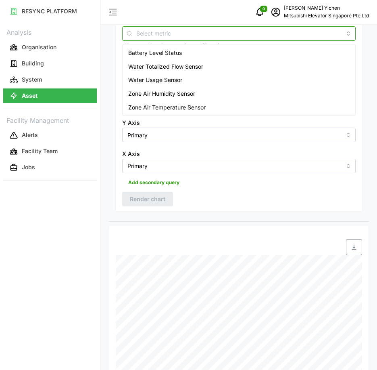
scroll to position [108, 0]
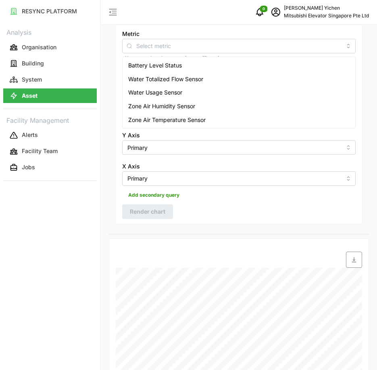
click at [65, 229] on div "RESYNC PLATFORM Analysis Organisation Building System Asset Facility Management…" at bounding box center [50, 185] width 100 height 370
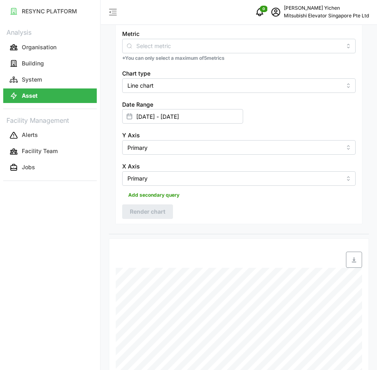
scroll to position [0, 0]
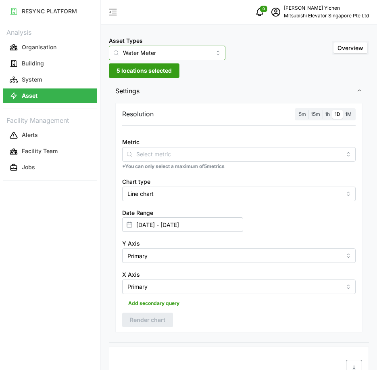
click at [147, 59] on input "Water Meter" at bounding box center [167, 53] width 117 height 15
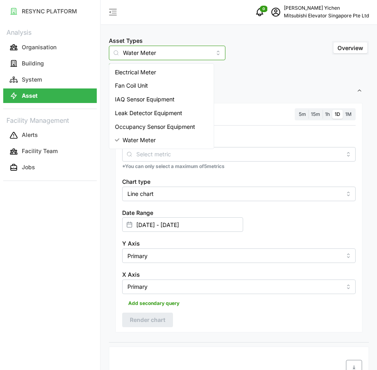
click at [147, 95] on span "IAQ Sensor Equipment" at bounding box center [145, 99] width 60 height 9
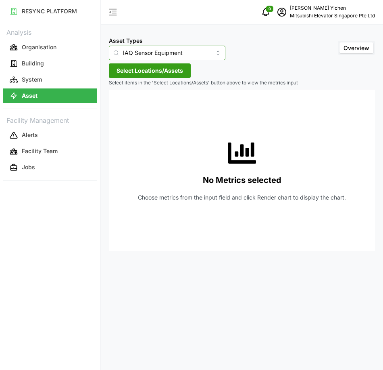
click at [151, 52] on input "IAQ Sensor Equipment" at bounding box center [167, 53] width 117 height 15
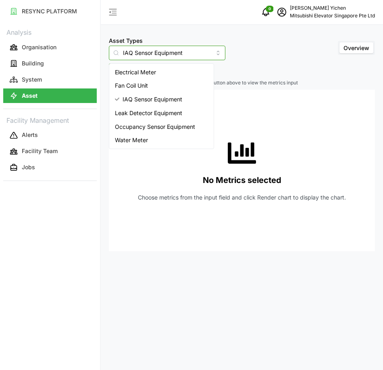
click at [149, 83] on div "Fan Coil Unit" at bounding box center [161, 86] width 101 height 14
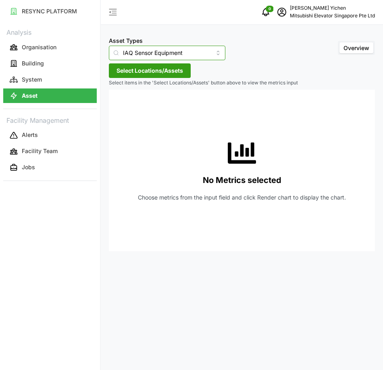
type input "Fan Coil Unit"
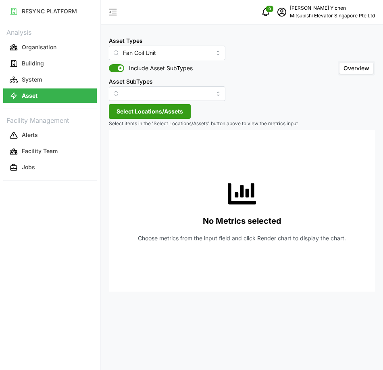
click at [134, 109] on span "Select Locations/Assets" at bounding box center [150, 112] width 67 height 14
click at [131, 149] on span "Select MESP" at bounding box center [129, 148] width 5 height 5
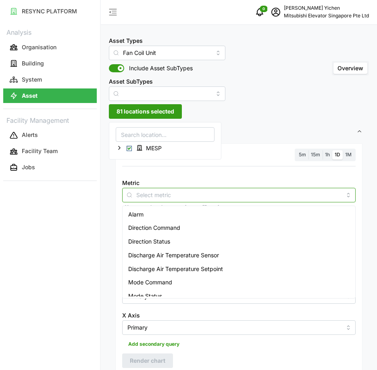
click at [156, 195] on input "Metric" at bounding box center [238, 194] width 205 height 9
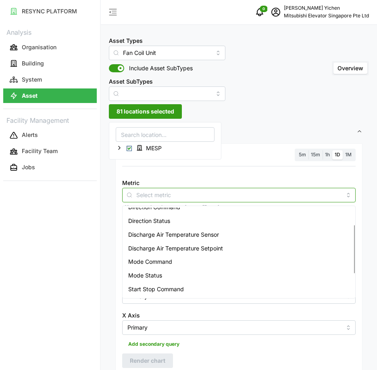
scroll to position [40, 0]
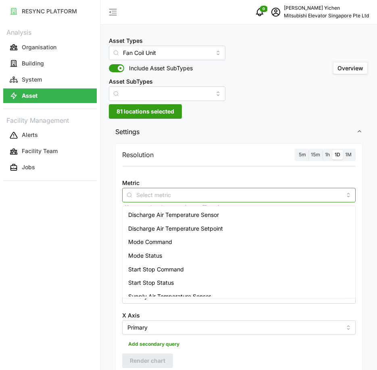
click at [179, 213] on span "Discharge Air Temperature Sensor" at bounding box center [173, 214] width 91 height 9
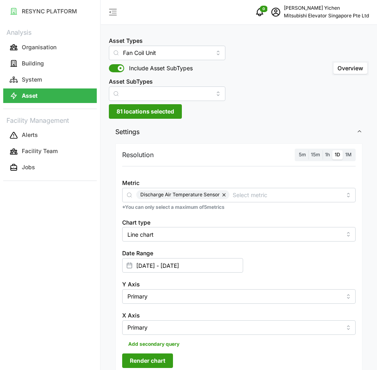
click at [98, 216] on div "RESYNC PLATFORM Analysis Organisation Building System Asset Facility Management…" at bounding box center [50, 185] width 100 height 370
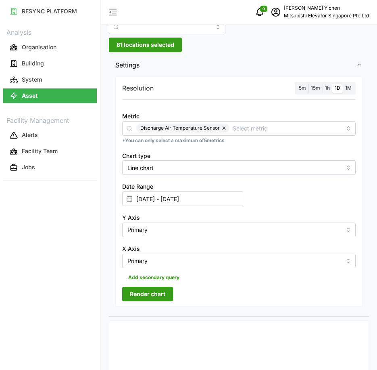
scroll to position [81, 0]
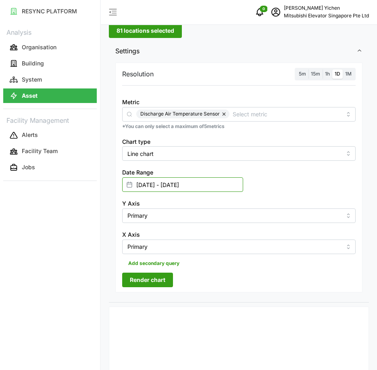
click at [158, 185] on input "[DATE] - [DATE]" at bounding box center [182, 184] width 121 height 15
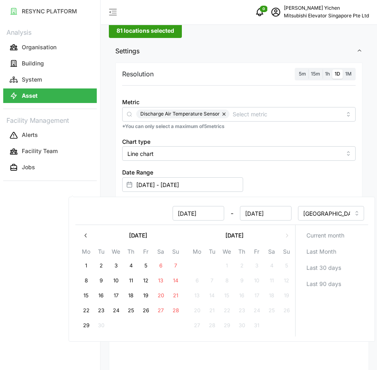
click at [174, 293] on button "21" at bounding box center [176, 295] width 15 height 15
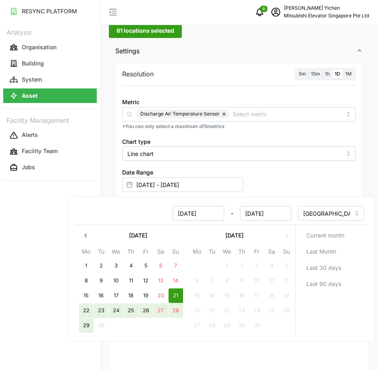
click at [88, 321] on button "29" at bounding box center [86, 325] width 15 height 15
click at [43, 224] on div "RESYNC PLATFORM Analysis Organisation Building System Asset Facility Management…" at bounding box center [50, 185] width 100 height 370
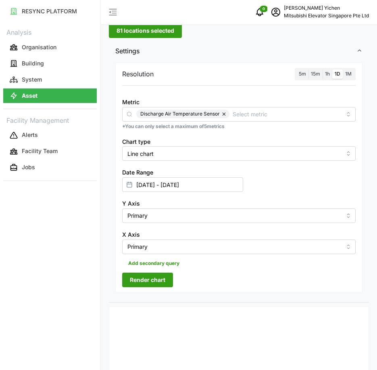
click at [159, 278] on span "Render chart" at bounding box center [148, 280] width 36 height 14
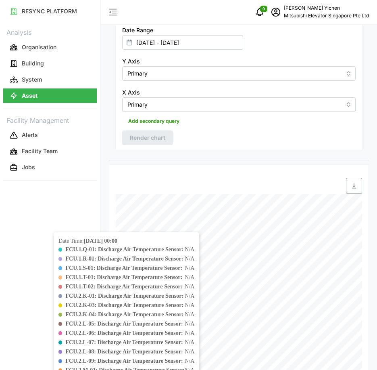
scroll to position [121, 0]
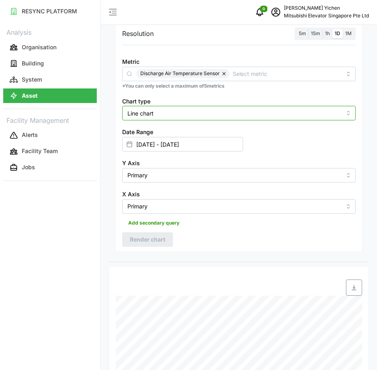
click at [159, 113] on input "Line chart" at bounding box center [239, 113] width 234 height 15
click at [157, 140] on div "Bar chart" at bounding box center [239, 146] width 230 height 14
type input "Bar chart"
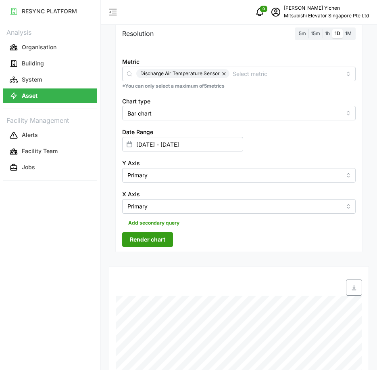
click at [163, 237] on span "Render chart" at bounding box center [148, 239] width 36 height 14
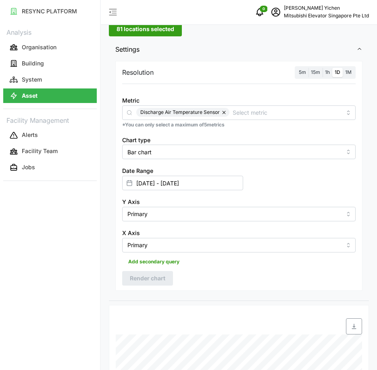
scroll to position [68, 0]
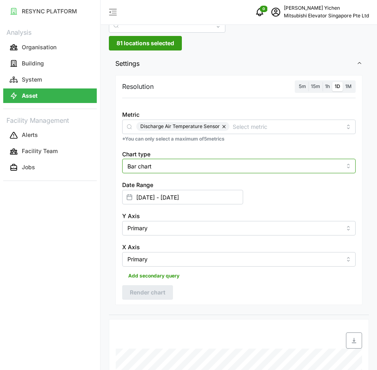
click at [159, 165] on input "Bar chart" at bounding box center [239, 166] width 234 height 15
click at [222, 128] on button "button" at bounding box center [225, 126] width 10 height 9
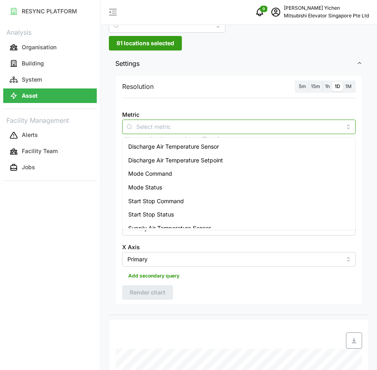
click at [148, 126] on input "Metric" at bounding box center [238, 126] width 205 height 9
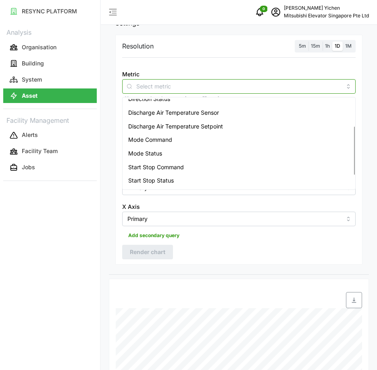
scroll to position [74, 0]
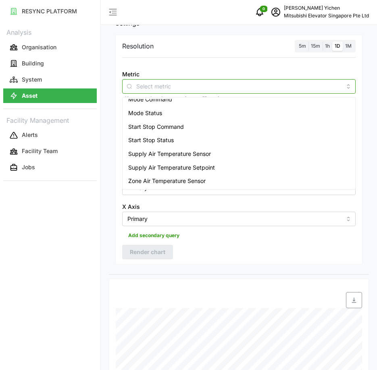
click at [166, 140] on span "Start Stop Status" at bounding box center [151, 140] width 46 height 9
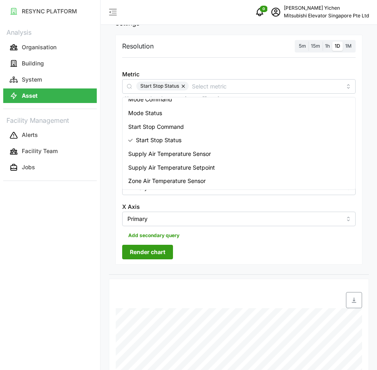
click at [162, 247] on span "Render chart" at bounding box center [148, 252] width 36 height 14
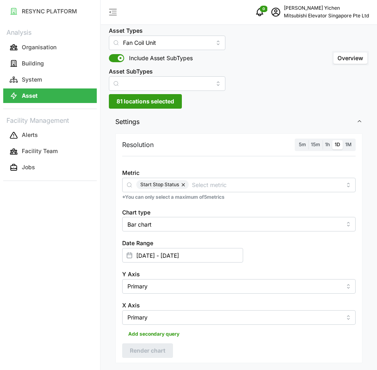
scroll to position [0, 0]
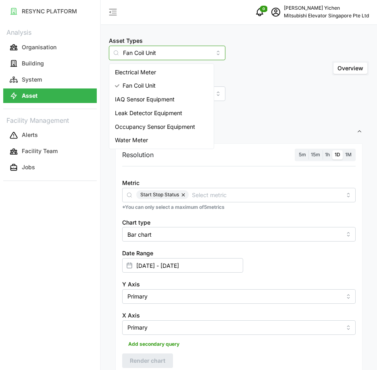
click at [144, 54] on input "Fan Coil Unit" at bounding box center [167, 53] width 117 height 15
click at [134, 99] on span "IAQ Sensor Equipment" at bounding box center [145, 99] width 60 height 9
type input "IAQ Sensor Equipment"
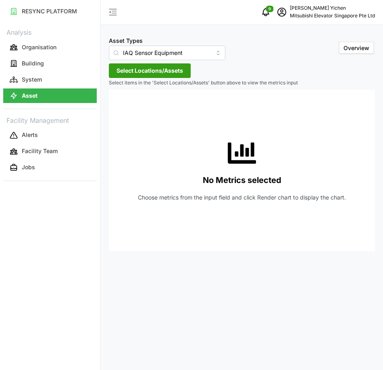
click at [132, 77] on button "Select Locations/Assets" at bounding box center [150, 70] width 82 height 15
click at [127, 107] on span "Select MESP" at bounding box center [129, 107] width 5 height 5
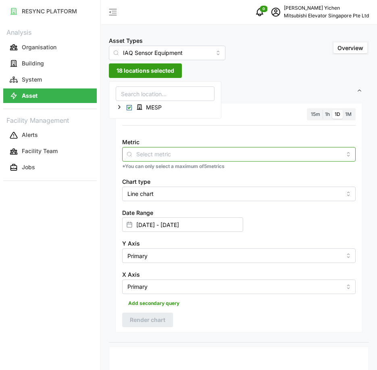
click at [158, 155] on input "Metric" at bounding box center [238, 153] width 205 height 9
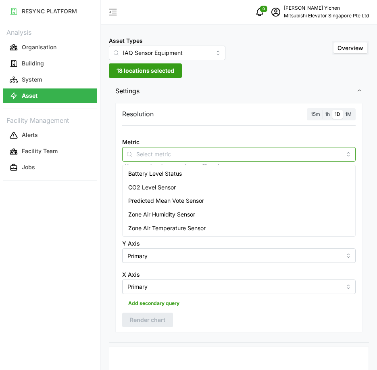
click at [170, 225] on span "Zone Air Temperature Sensor" at bounding box center [166, 228] width 77 height 9
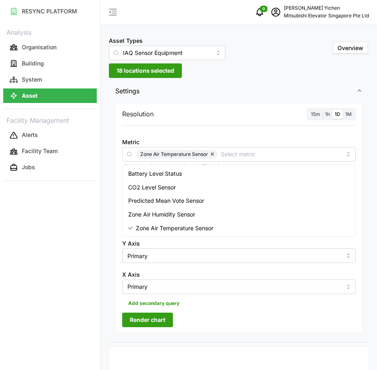
click at [156, 318] on span "Render chart" at bounding box center [148, 320] width 36 height 14
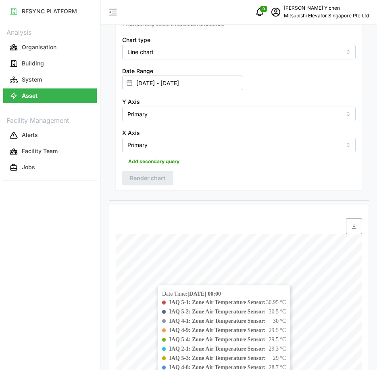
scroll to position [81, 0]
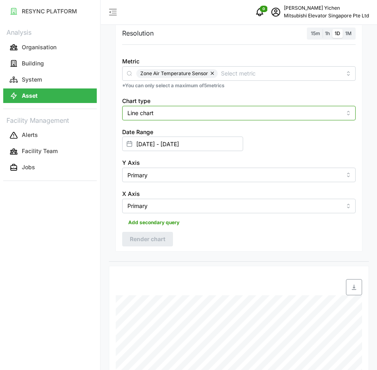
click at [144, 111] on input "Line chart" at bounding box center [239, 113] width 234 height 15
click at [148, 146] on span "Bar chart" at bounding box center [140, 145] width 24 height 9
type input "Bar chart"
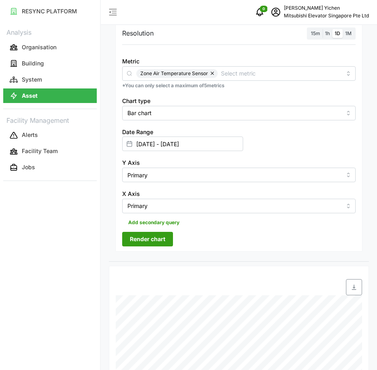
click at [149, 234] on span "Render chart" at bounding box center [148, 239] width 36 height 14
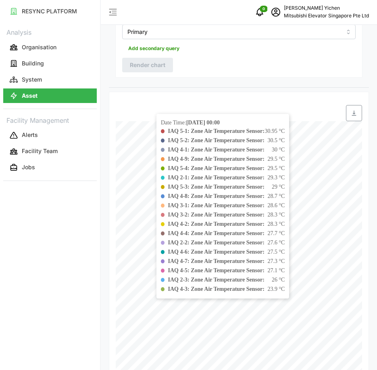
scroll to position [242, 0]
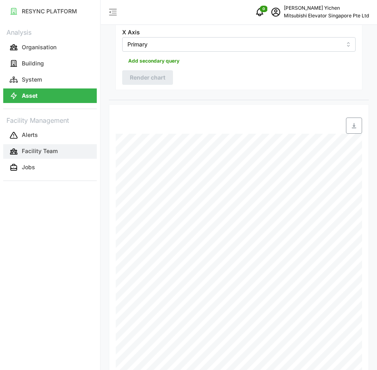
click at [45, 145] on button "Facility Team" at bounding box center [50, 151] width 94 height 15
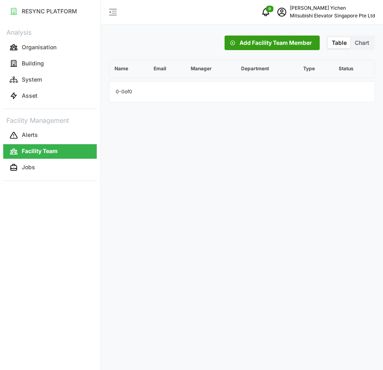
click at [342, 43] on span "Table" at bounding box center [339, 42] width 15 height 7
click at [328, 37] on input "Table" at bounding box center [328, 37] width 0 height 0
click at [122, 69] on p "Name" at bounding box center [129, 69] width 38 height 17
drag, startPoint x: 170, startPoint y: 69, endPoint x: 321, endPoint y: 73, distance: 151.0
click at [321, 73] on tr "Name Email Manager Department Type Status" at bounding box center [242, 68] width 266 height 17
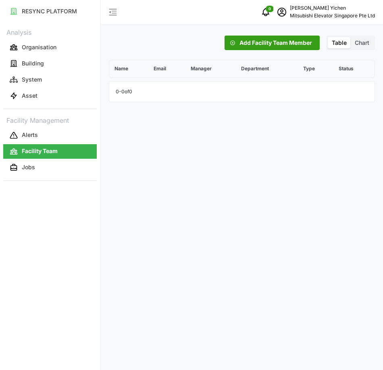
drag, startPoint x: 321, startPoint y: 73, endPoint x: 341, endPoint y: 75, distance: 20.6
click at [341, 75] on p "Status" at bounding box center [354, 69] width 40 height 17
click at [245, 40] on span "Add Facility Team Member" at bounding box center [276, 43] width 73 height 14
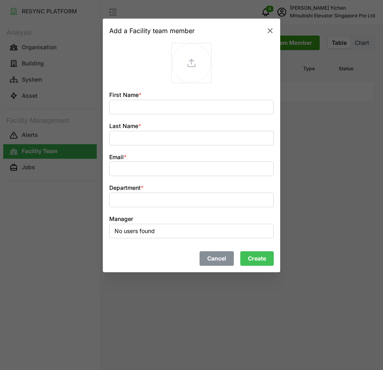
click at [272, 31] on icon "button" at bounding box center [270, 31] width 8 height 8
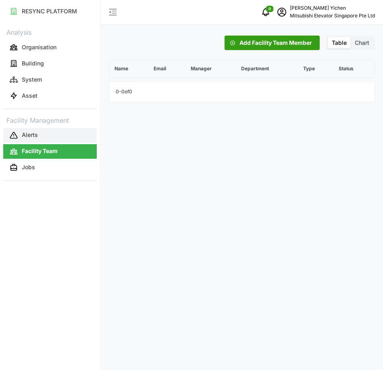
click at [34, 131] on p "Alerts" at bounding box center [30, 135] width 16 height 8
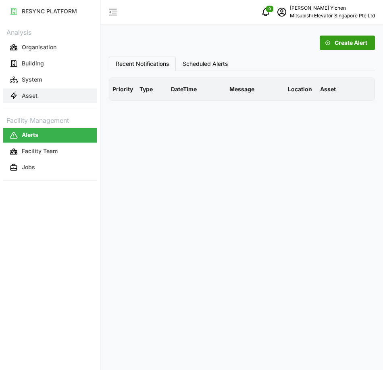
click at [38, 94] on button "Asset" at bounding box center [50, 95] width 94 height 15
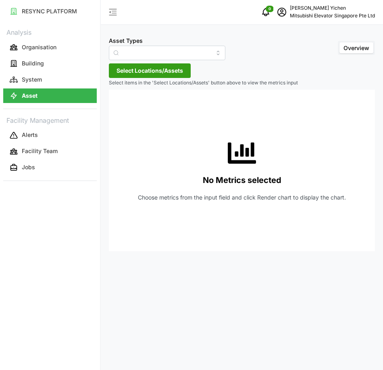
type input "Electrical Meter"
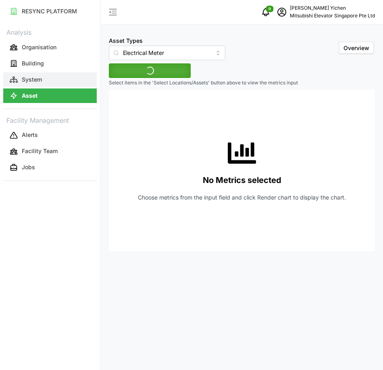
click at [36, 72] on button "System" at bounding box center [50, 79] width 94 height 15
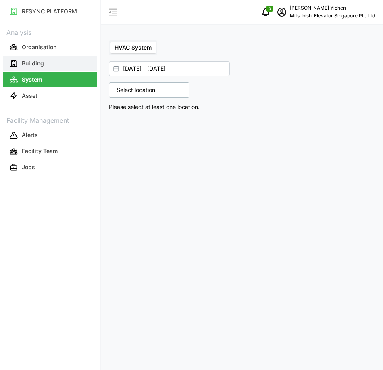
click at [37, 64] on p "Building" at bounding box center [33, 63] width 22 height 8
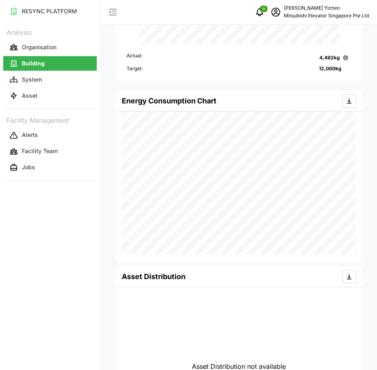
scroll to position [242, 0]
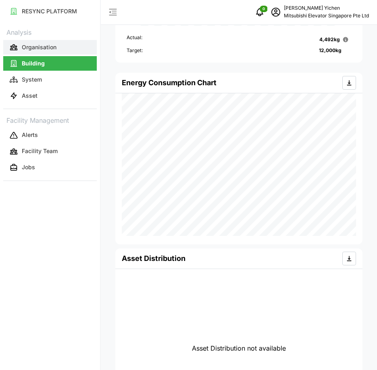
click at [50, 51] on p "Organisation" at bounding box center [39, 47] width 35 height 8
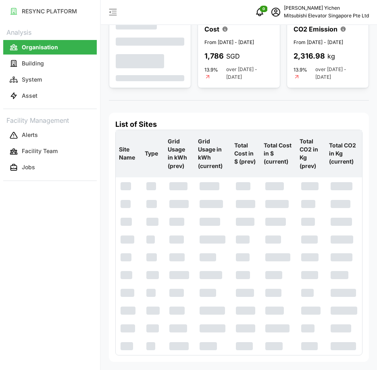
scroll to position [101, 0]
